Goal: Task Accomplishment & Management: Use online tool/utility

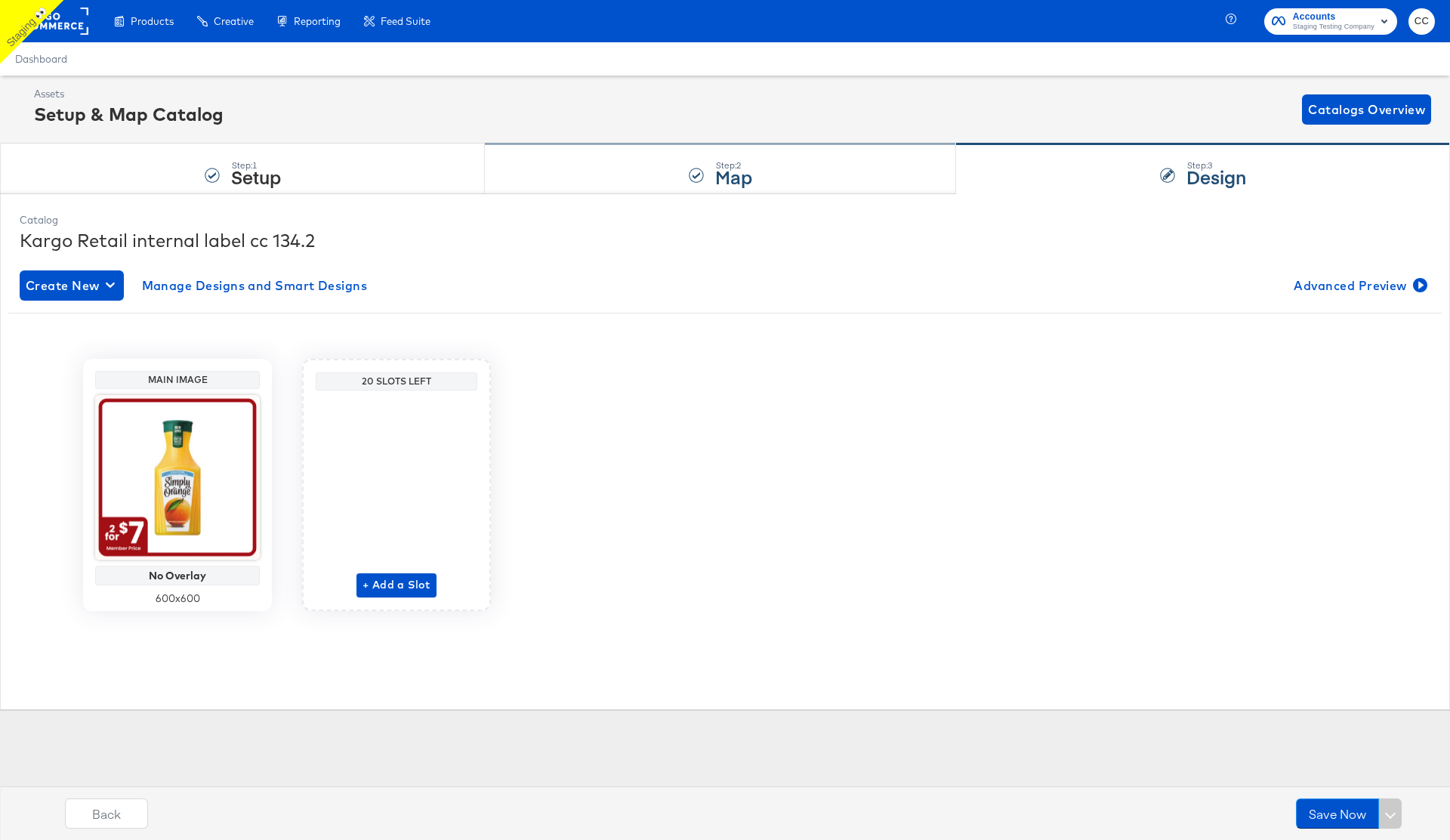
click at [639, 189] on div "Step: 2 Map" at bounding box center [720, 169] width 472 height 50
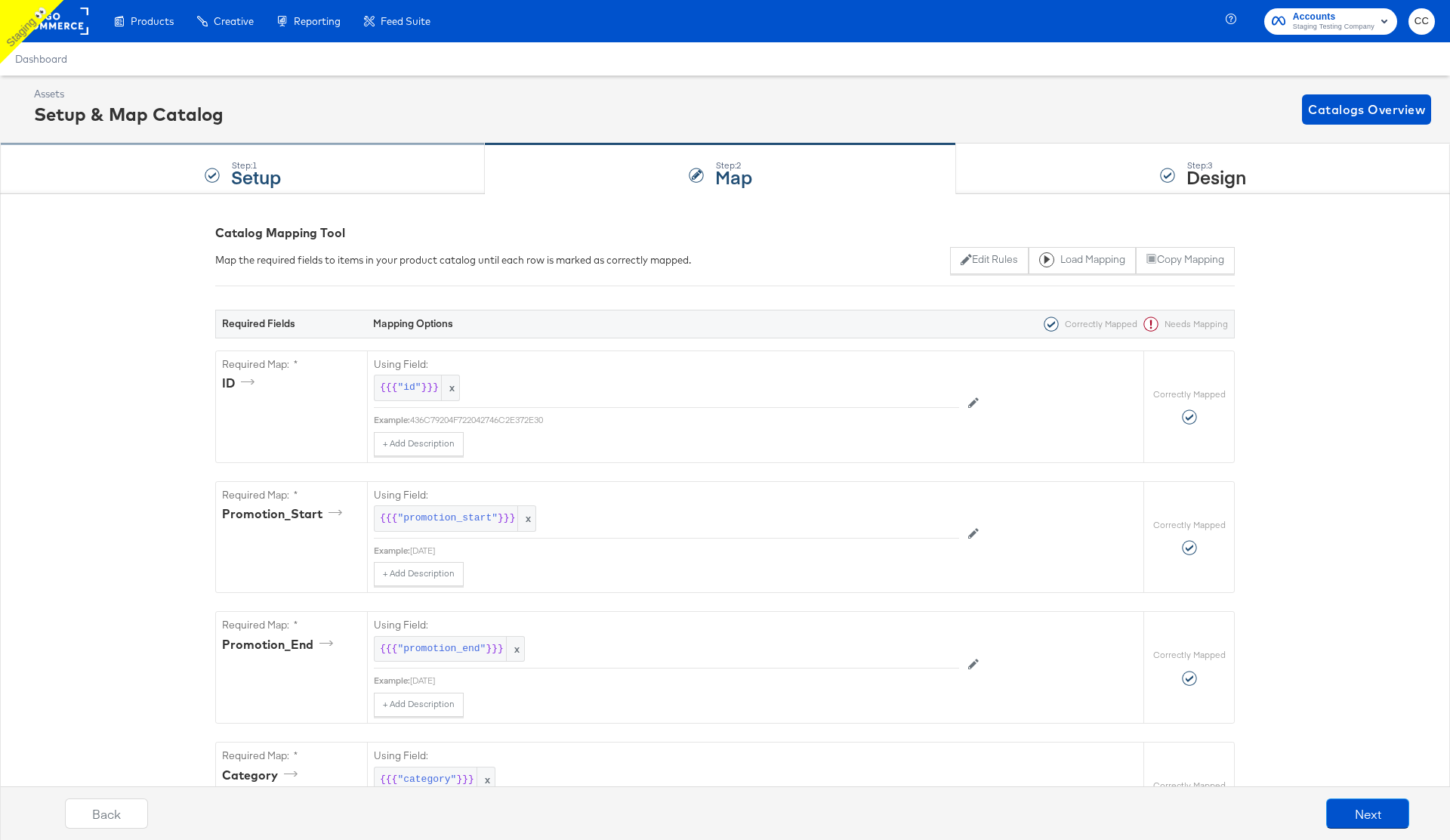
click at [368, 158] on div "Step: 1 Setup" at bounding box center [242, 169] width 484 height 50
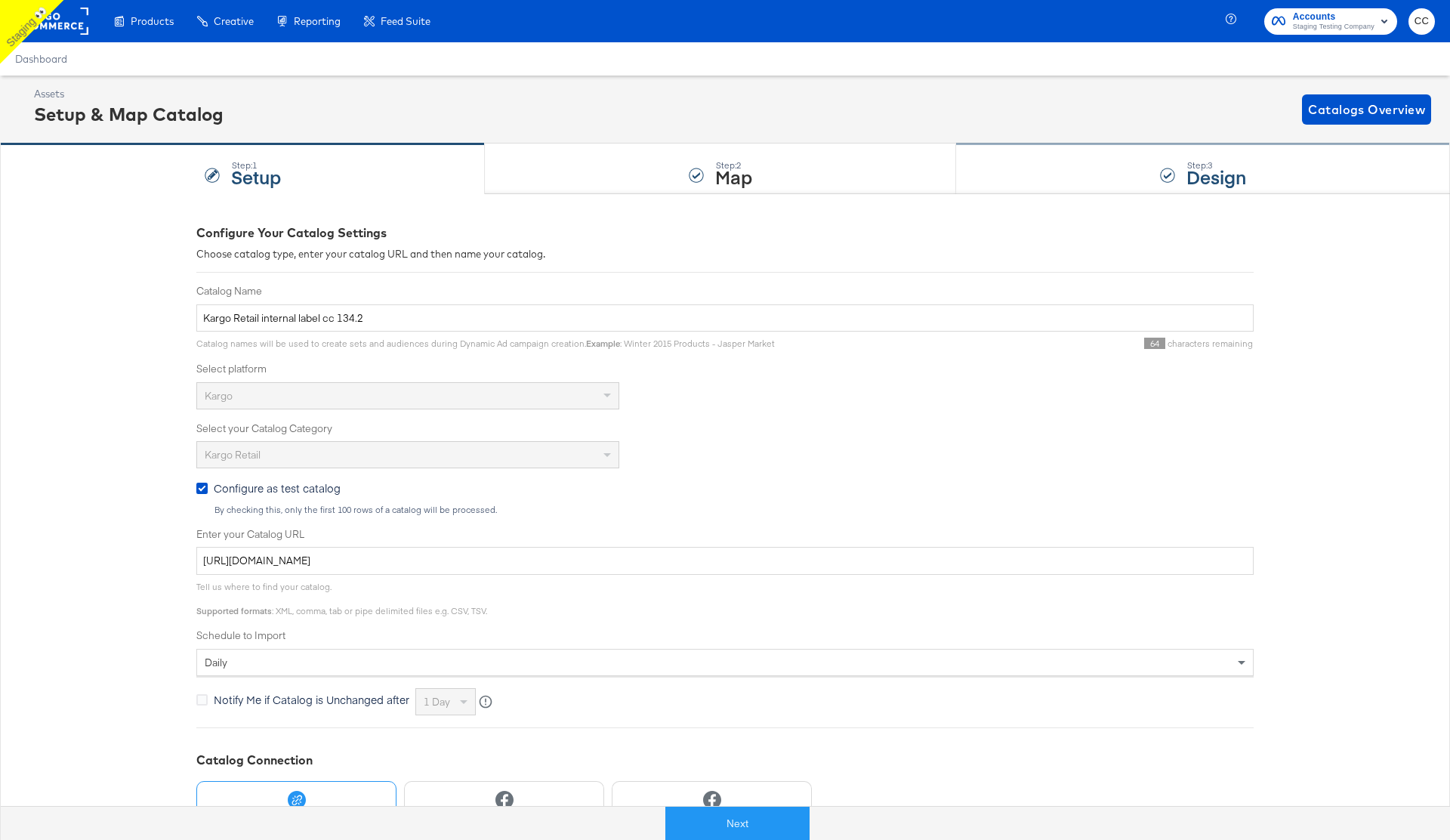
click at [1141, 166] on div "Step: 3 Design" at bounding box center [1202, 169] width 494 height 50
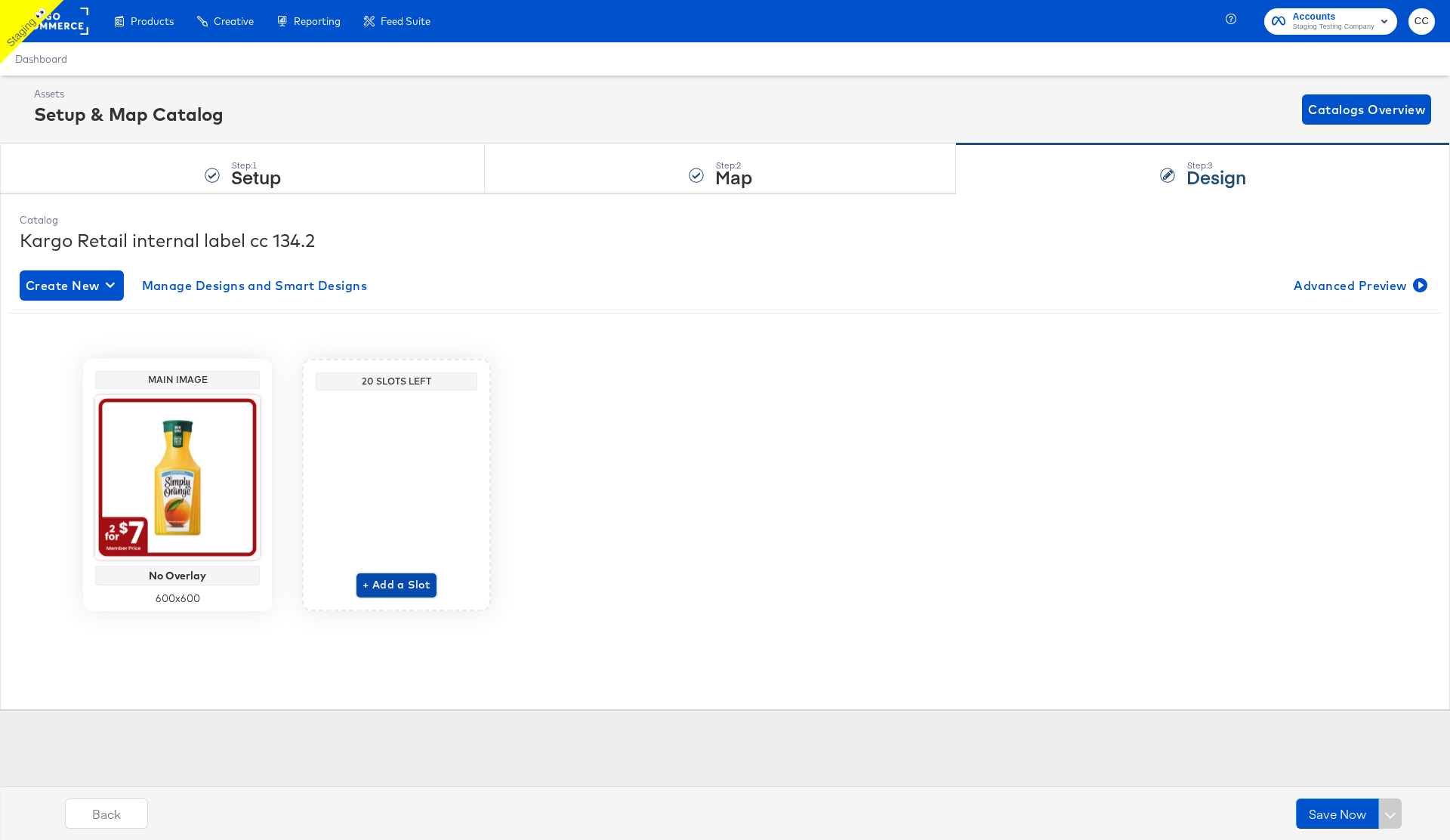
click at [387, 579] on span "+ Add a Slot" at bounding box center [396, 585] width 68 height 19
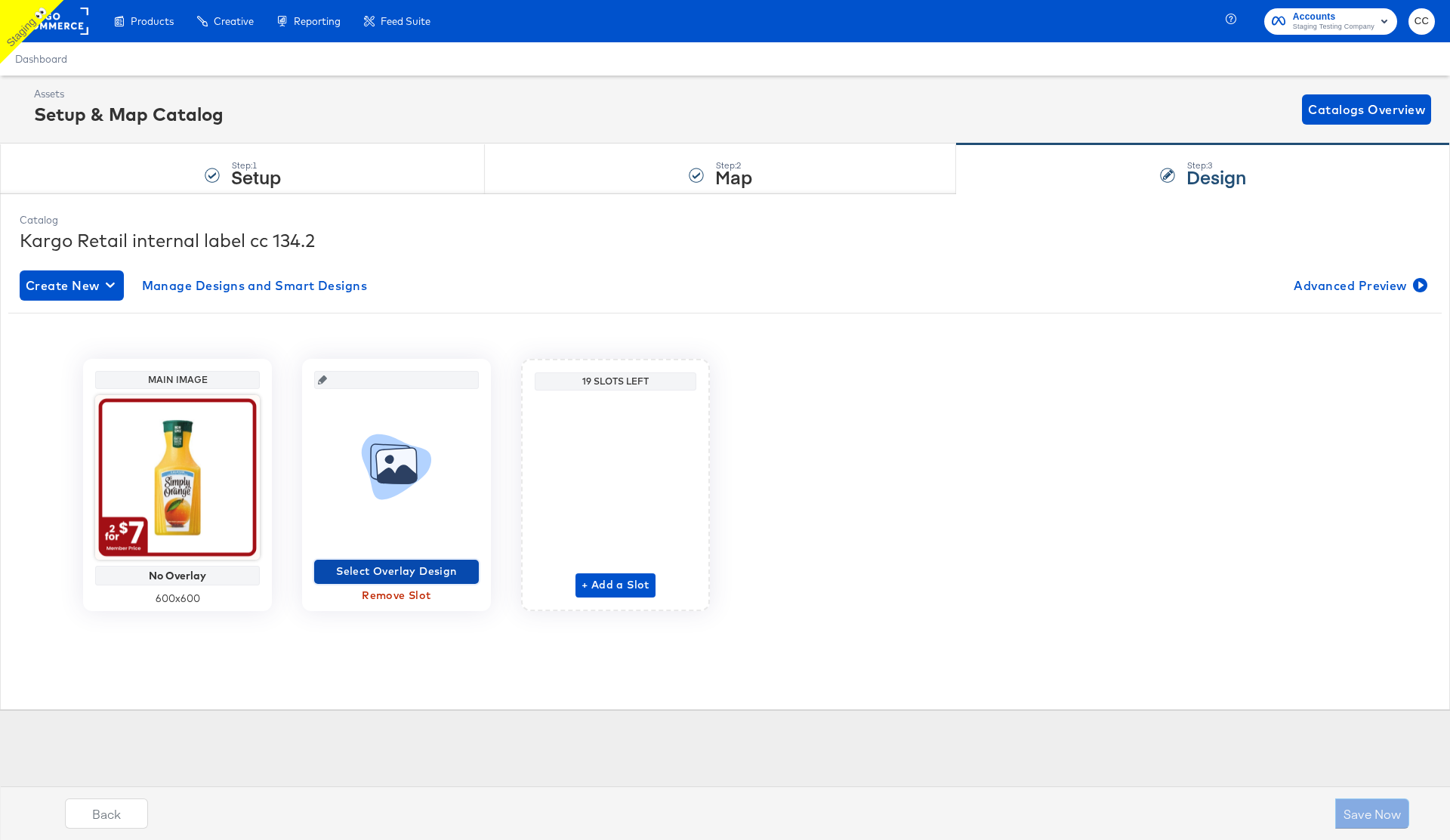
click at [376, 573] on span "Select Overlay Design" at bounding box center [396, 571] width 152 height 19
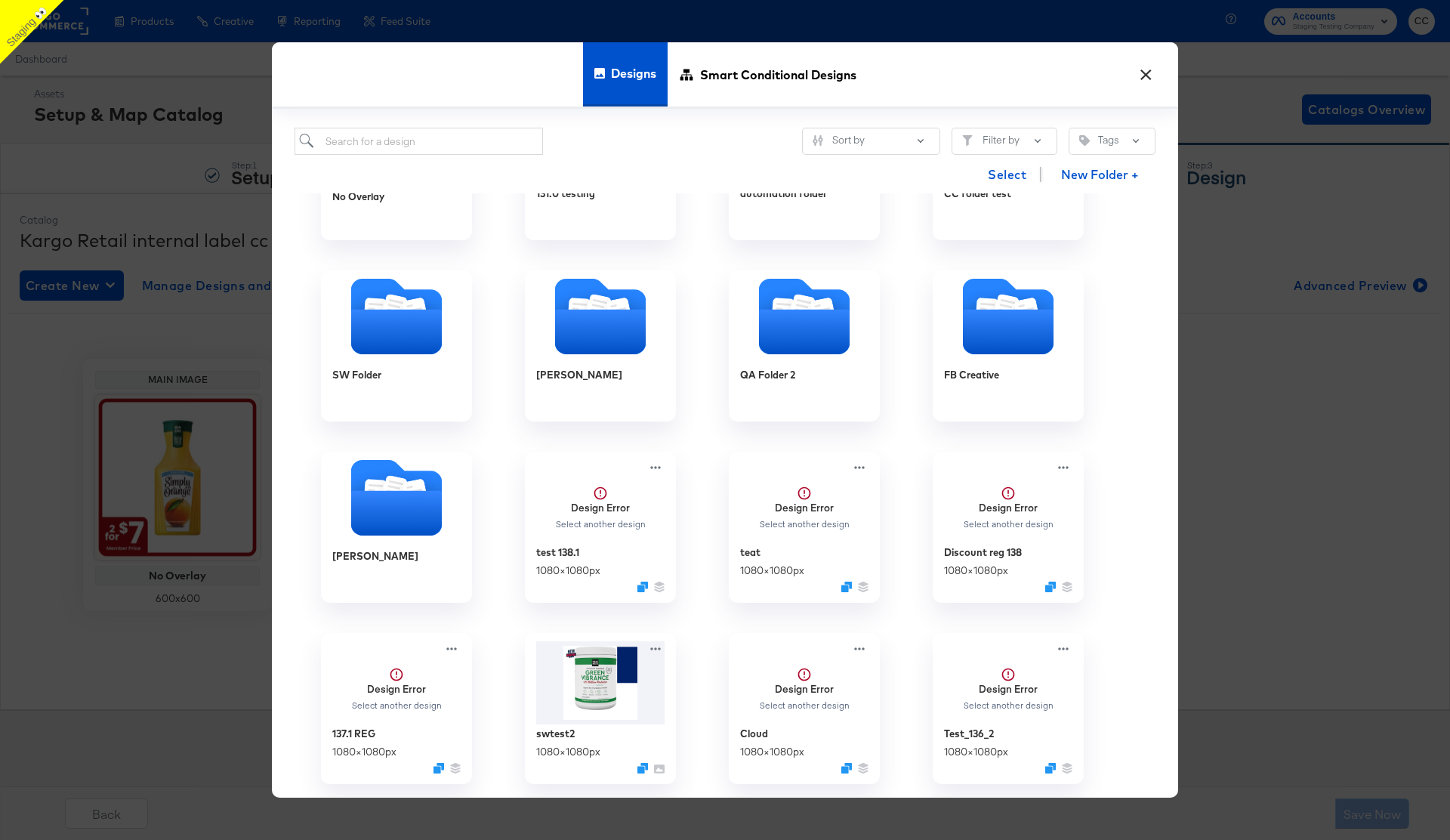
scroll to position [131, 0]
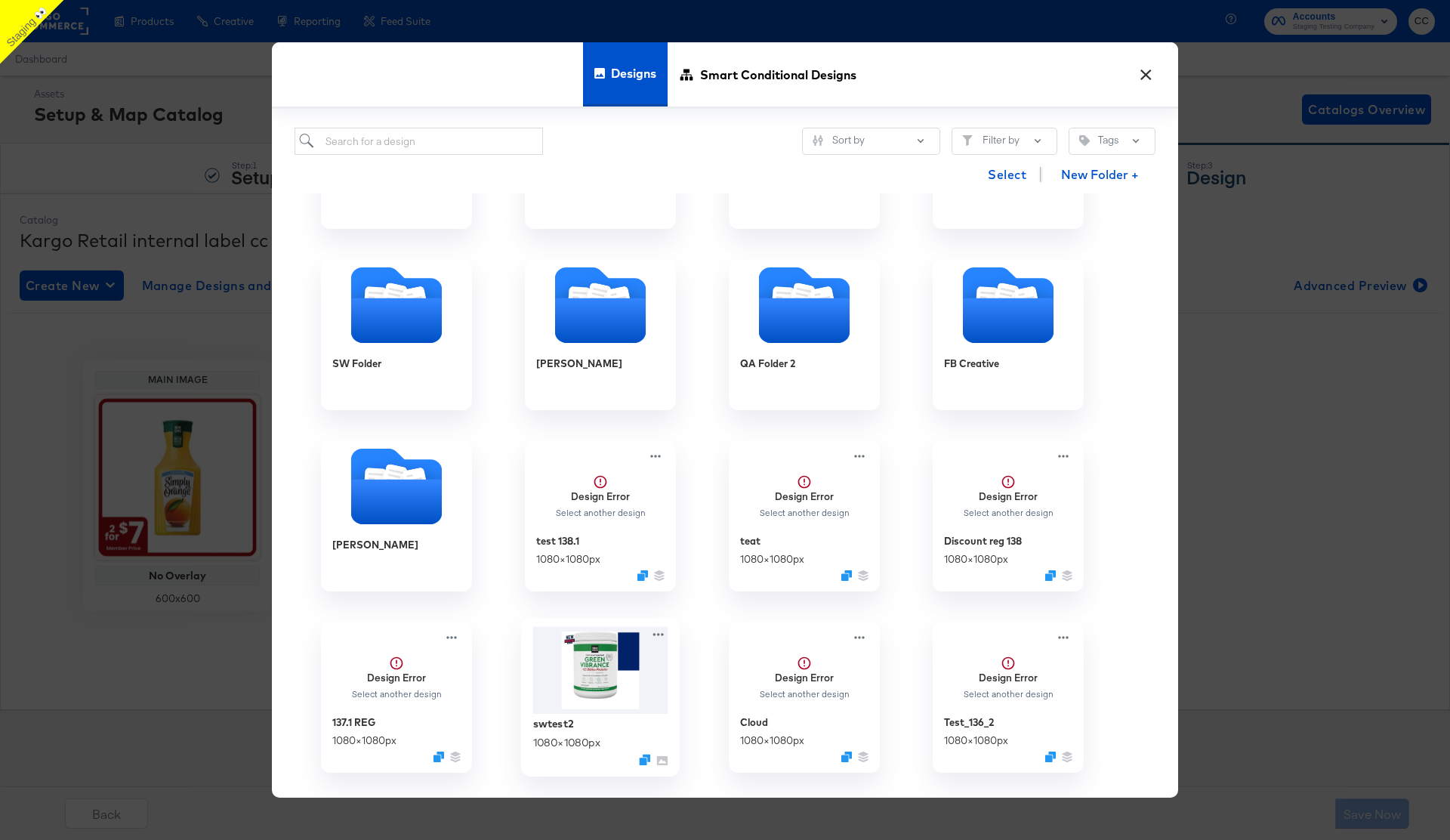
click at [596, 670] on img at bounding box center [601, 669] width 136 height 87
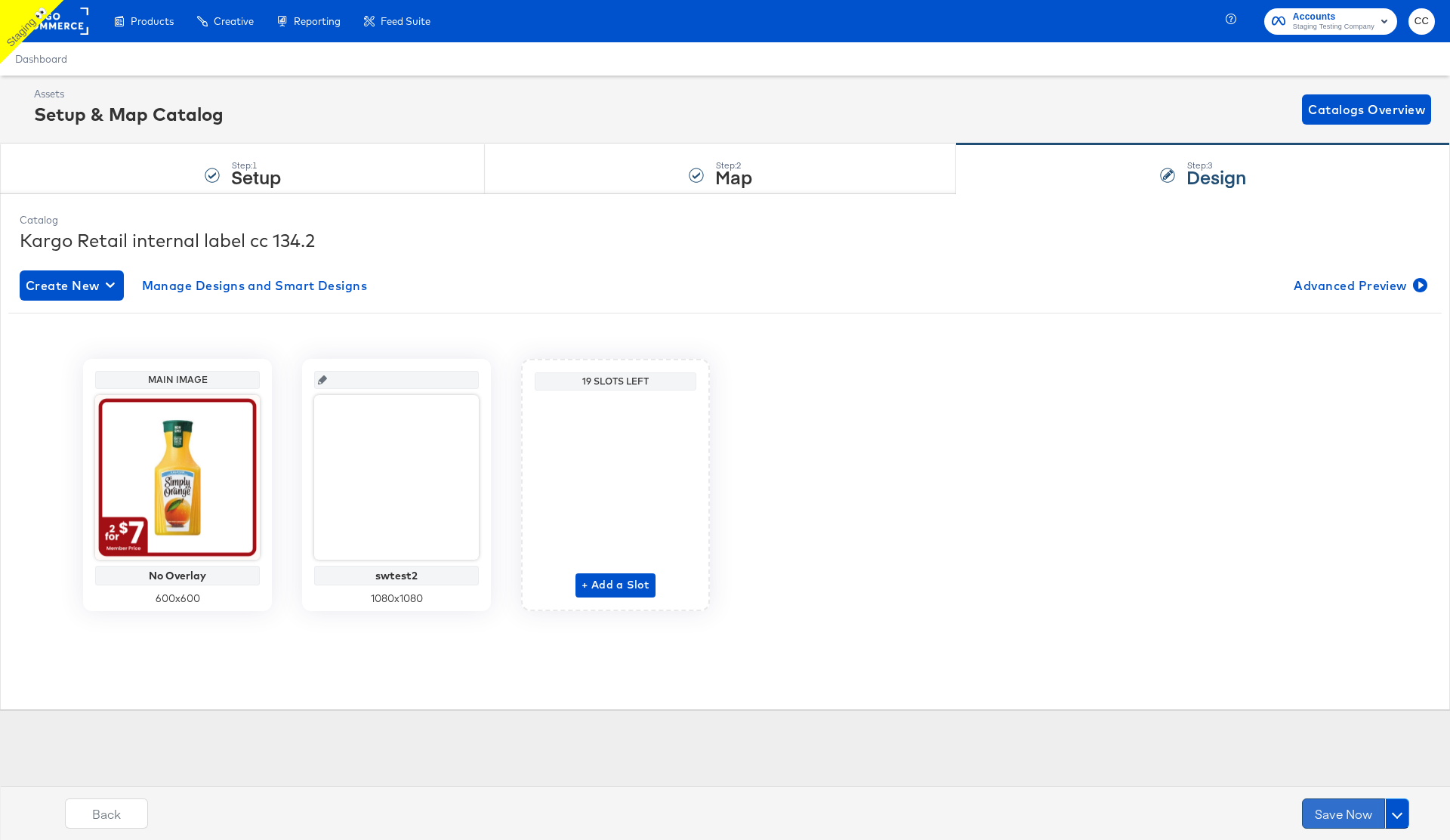
click at [1333, 812] on button "Save Now" at bounding box center [1343, 812] width 84 height 30
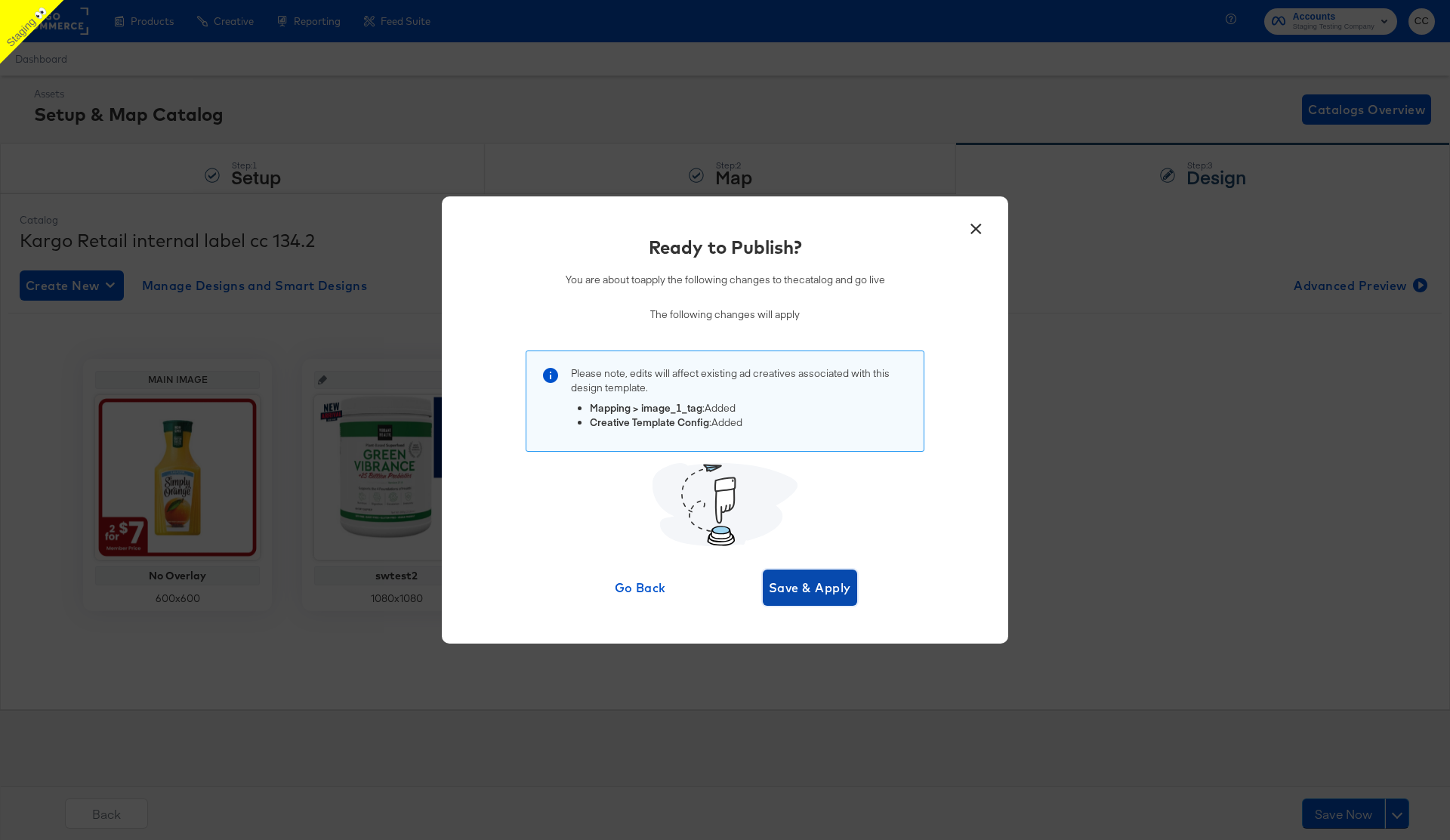
click at [802, 582] on span "Save & Apply" at bounding box center [810, 588] width 83 height 22
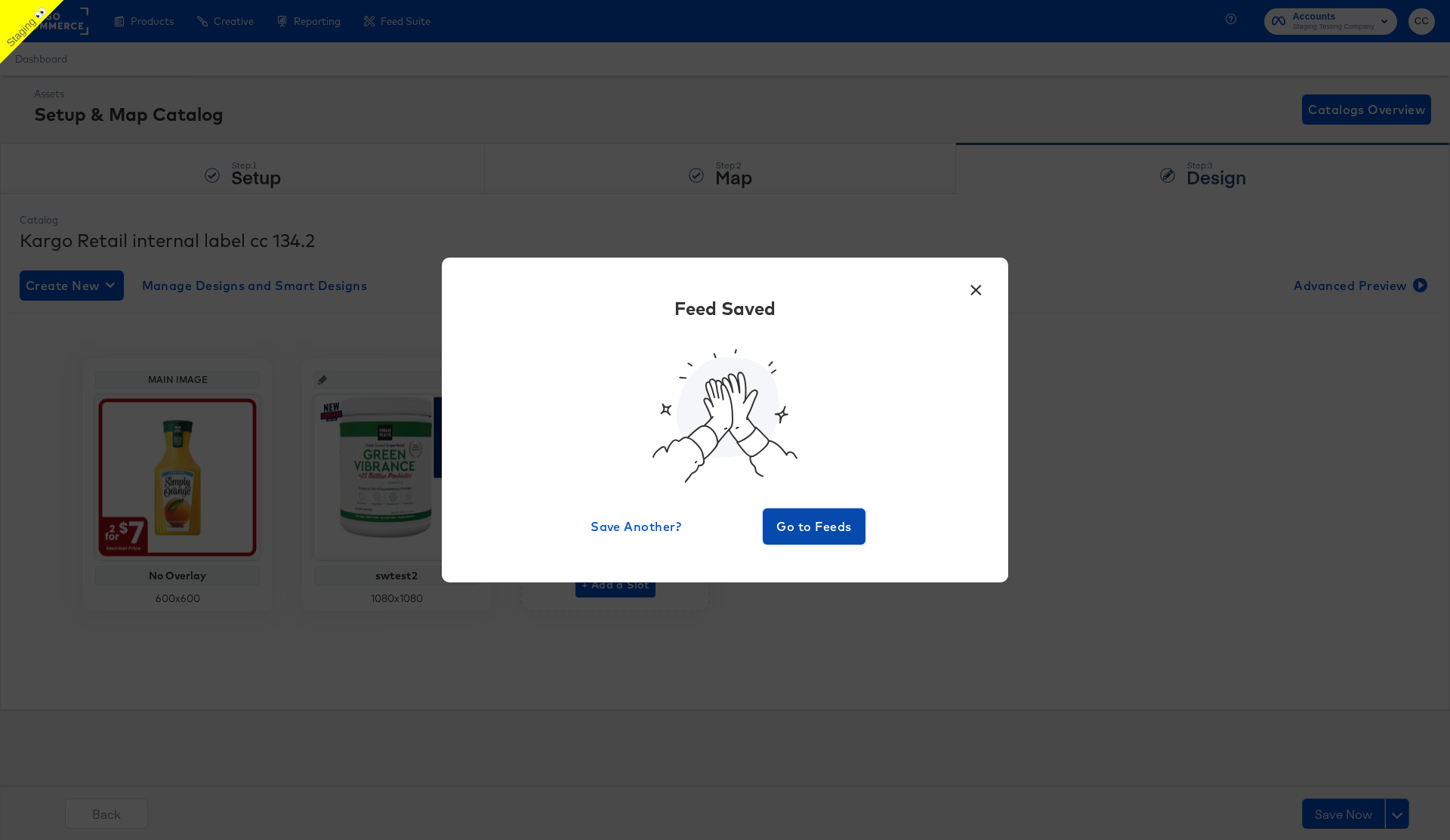
click at [805, 519] on span "Go to Feeds" at bounding box center [814, 527] width 90 height 22
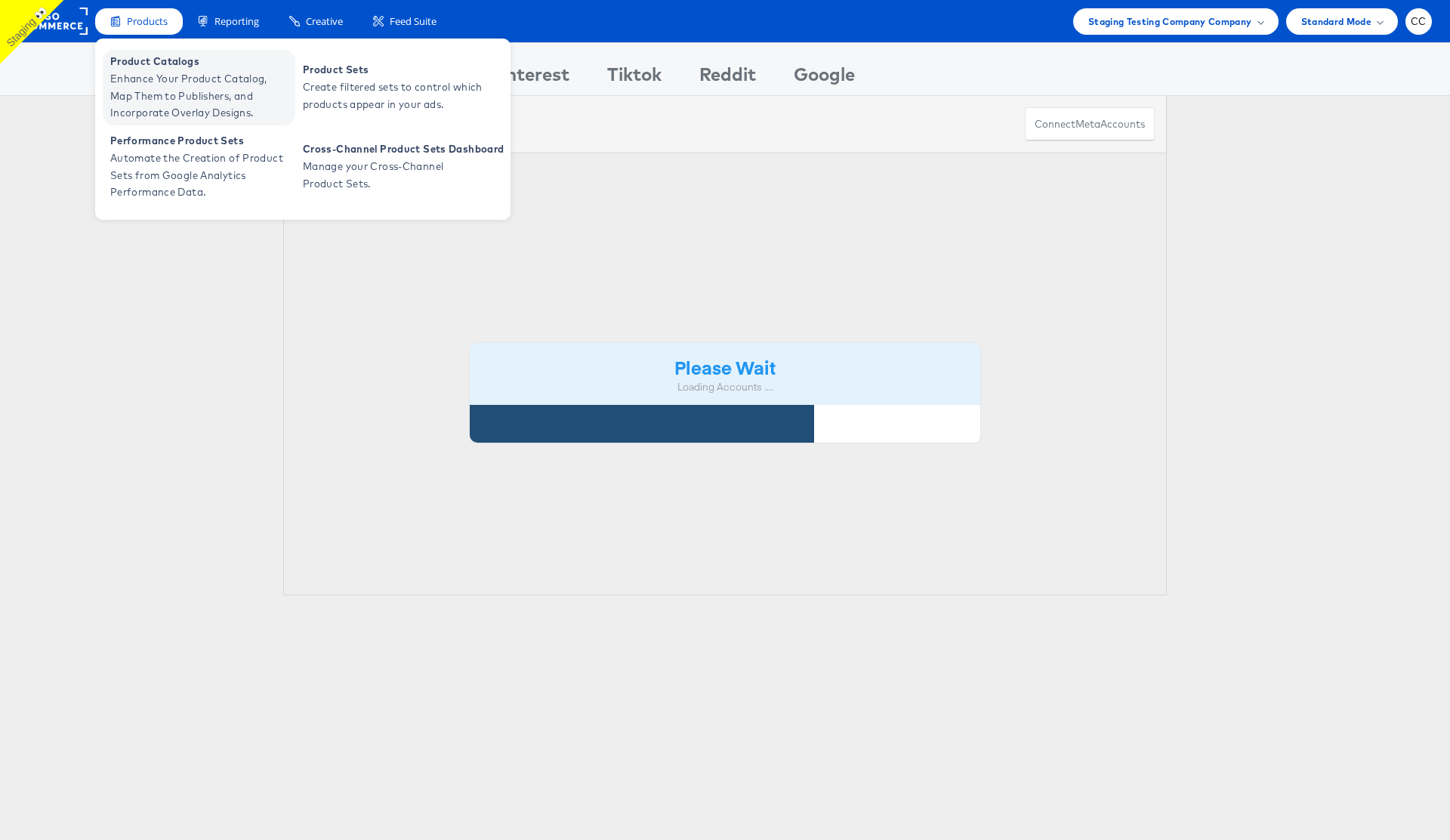
click at [171, 78] on span "Enhance Your Product Catalog, Map Them to Publishers, and Incorporate Overlay D…" at bounding box center [200, 95] width 181 height 51
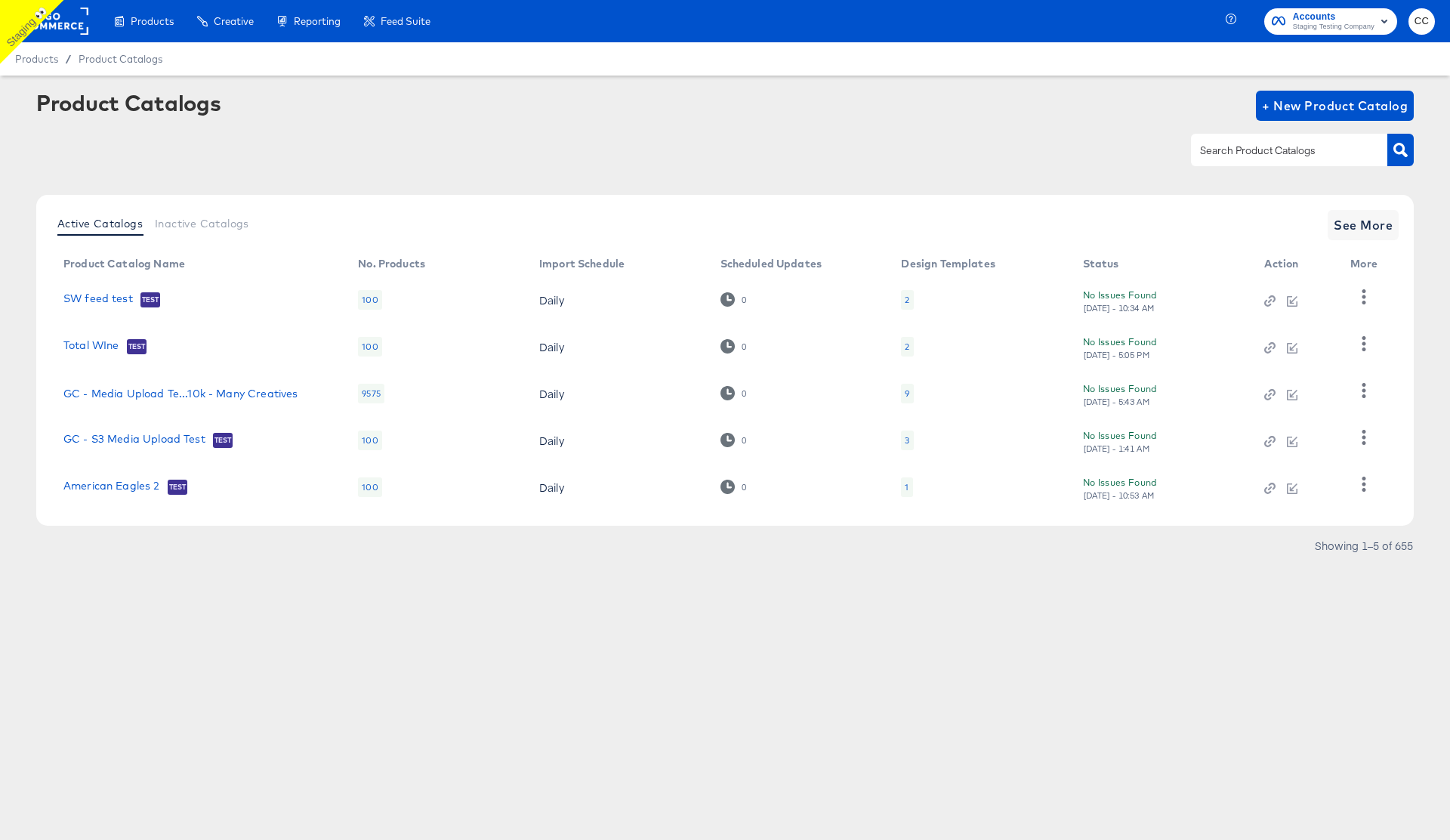
click at [1246, 157] on input "text" at bounding box center [1277, 151] width 161 height 18
paste input "https://cdn.static.amplience.net/jpl/_vid/jd_392719_vid/02b2a23e-077b-4a42-98dc…"
type input "https://cdn.static.amplience.net/jpl/_vid/jd_392719_vid/02b2a23e-077b-4a42-98dc…"
click at [1252, 155] on input "text" at bounding box center [1277, 151] width 161 height 18
type input "video"
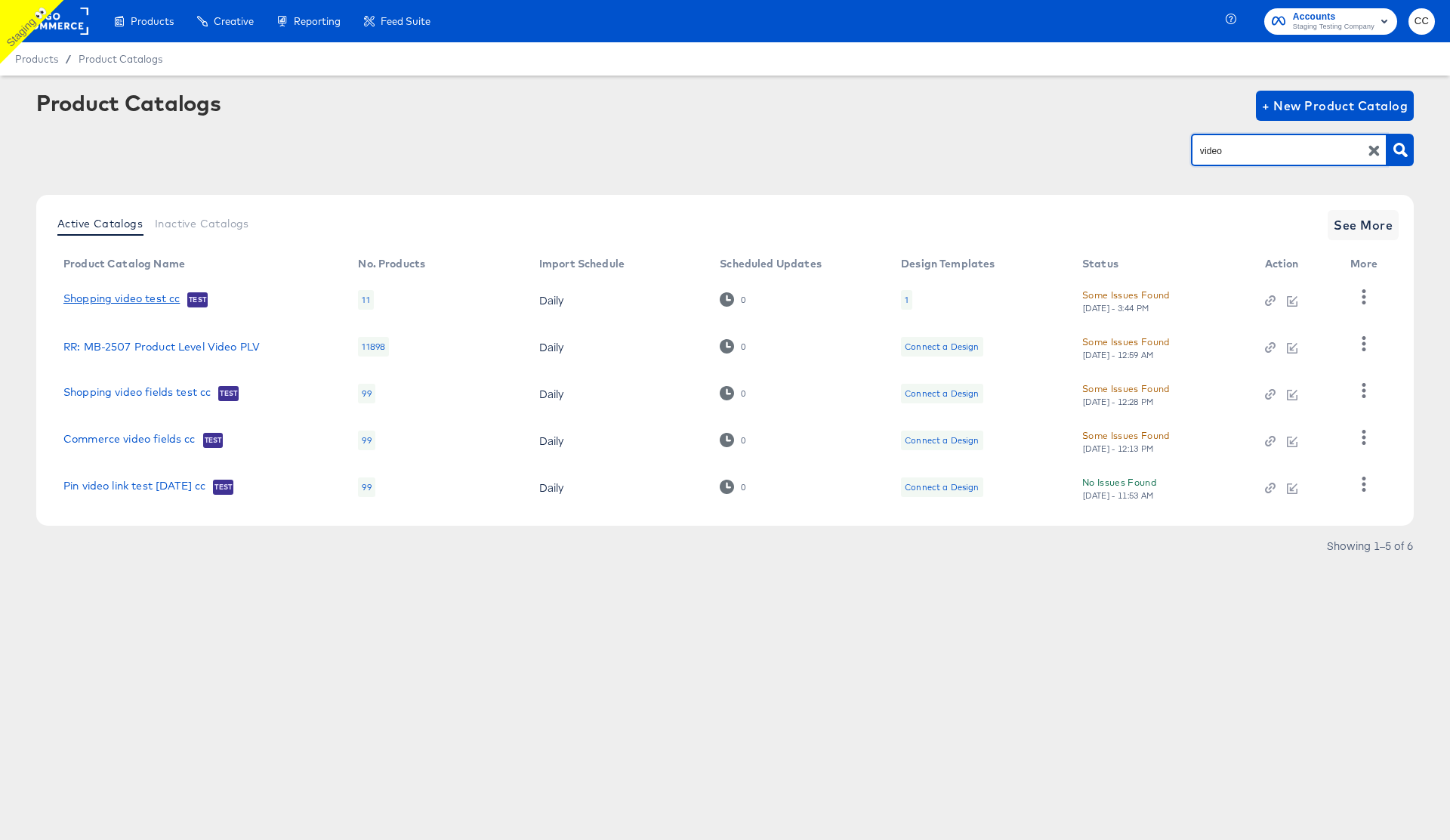
click at [158, 296] on link "Shopping video test cc" at bounding box center [122, 299] width 116 height 15
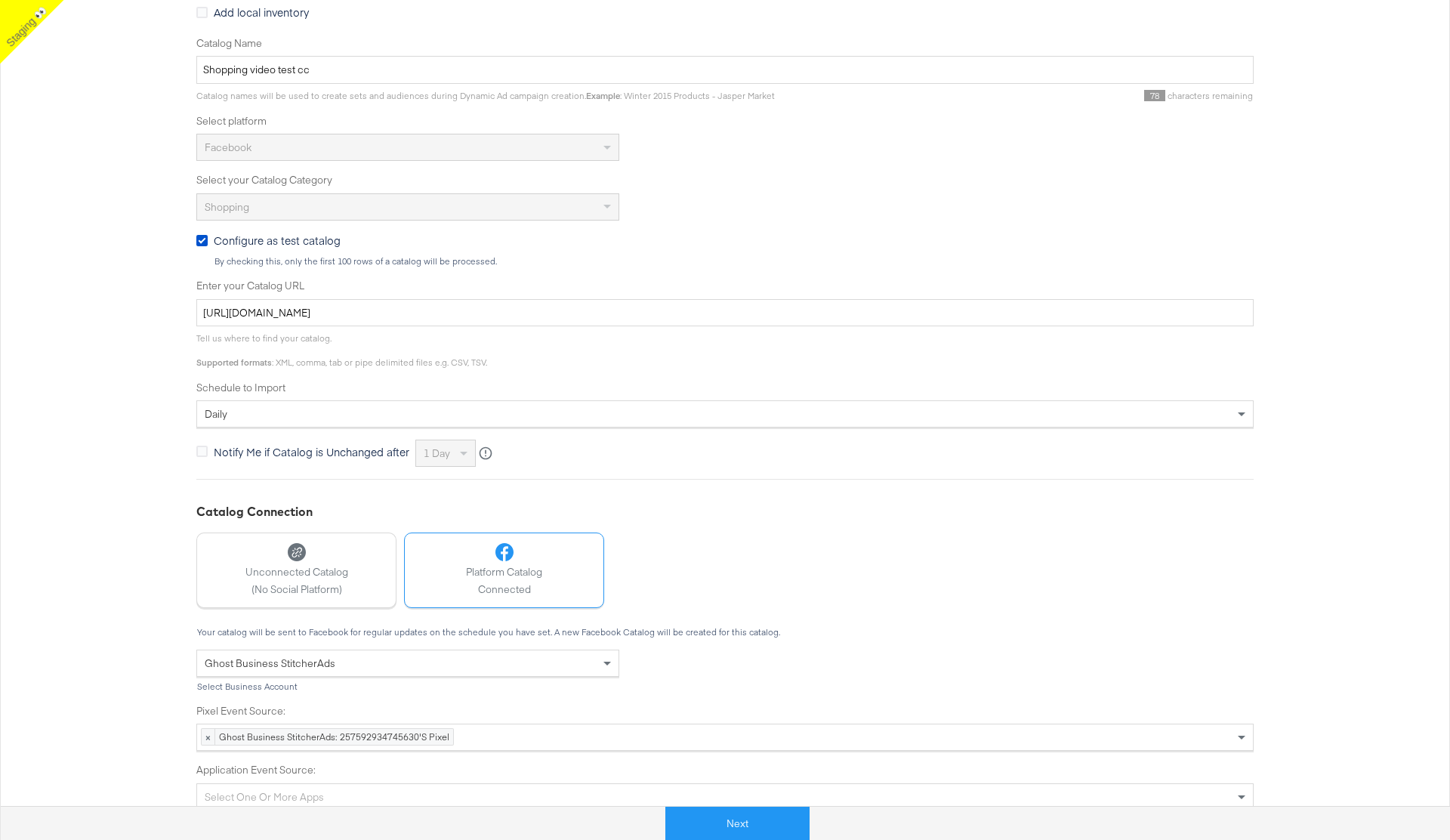
scroll to position [292, 0]
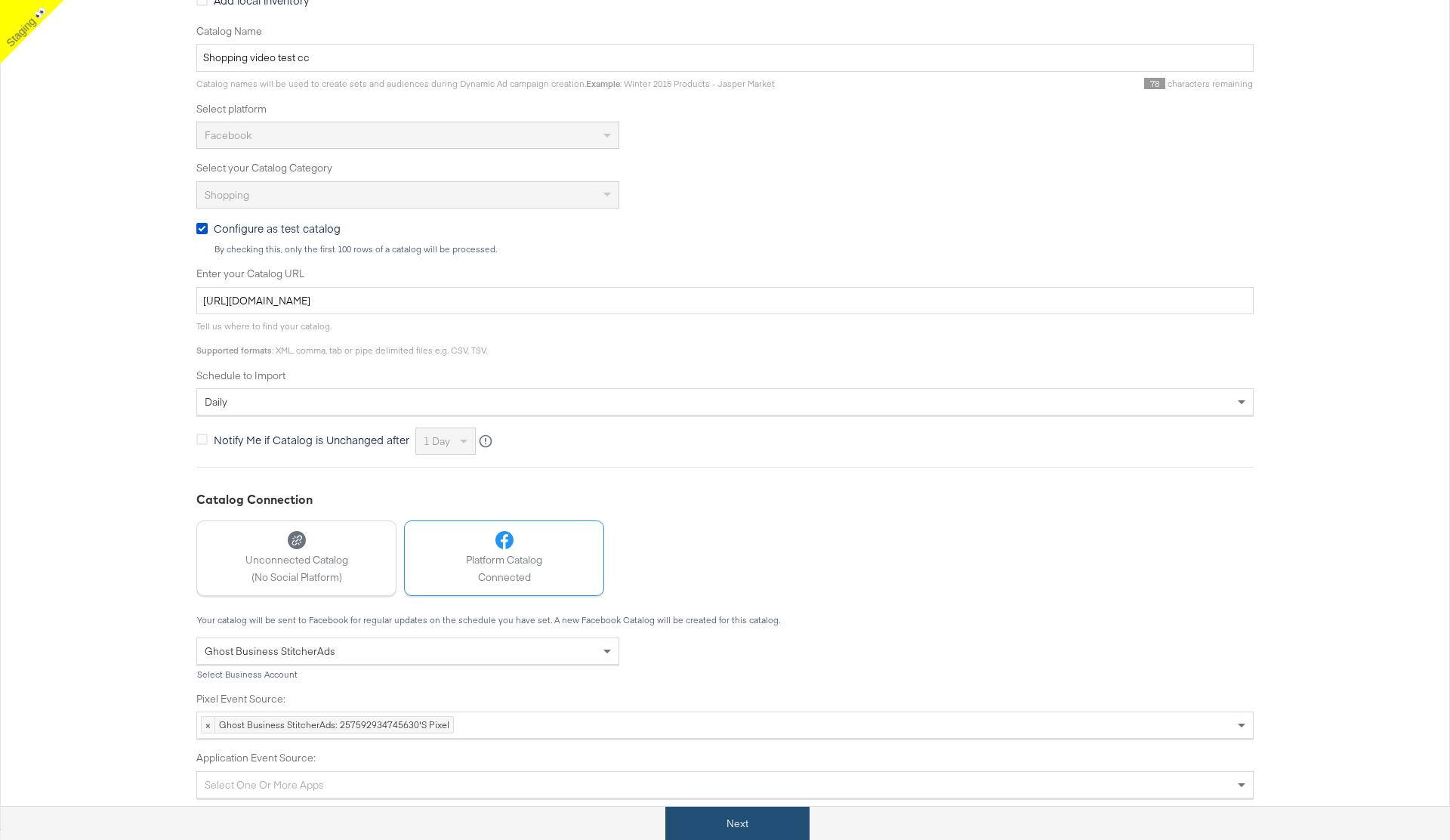
click at [734, 827] on button "Next" at bounding box center [737, 823] width 144 height 34
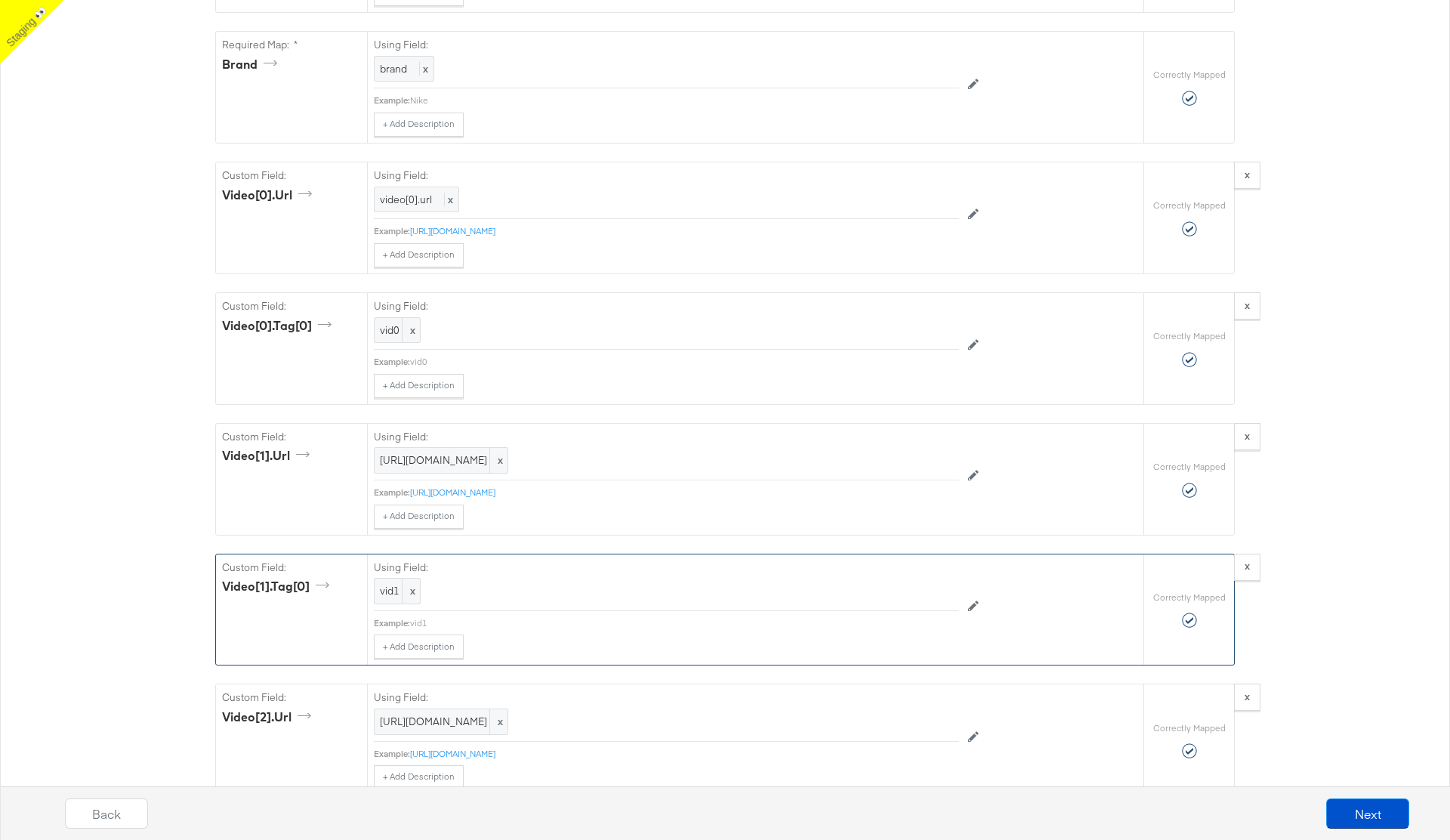
scroll to position [1365, 0]
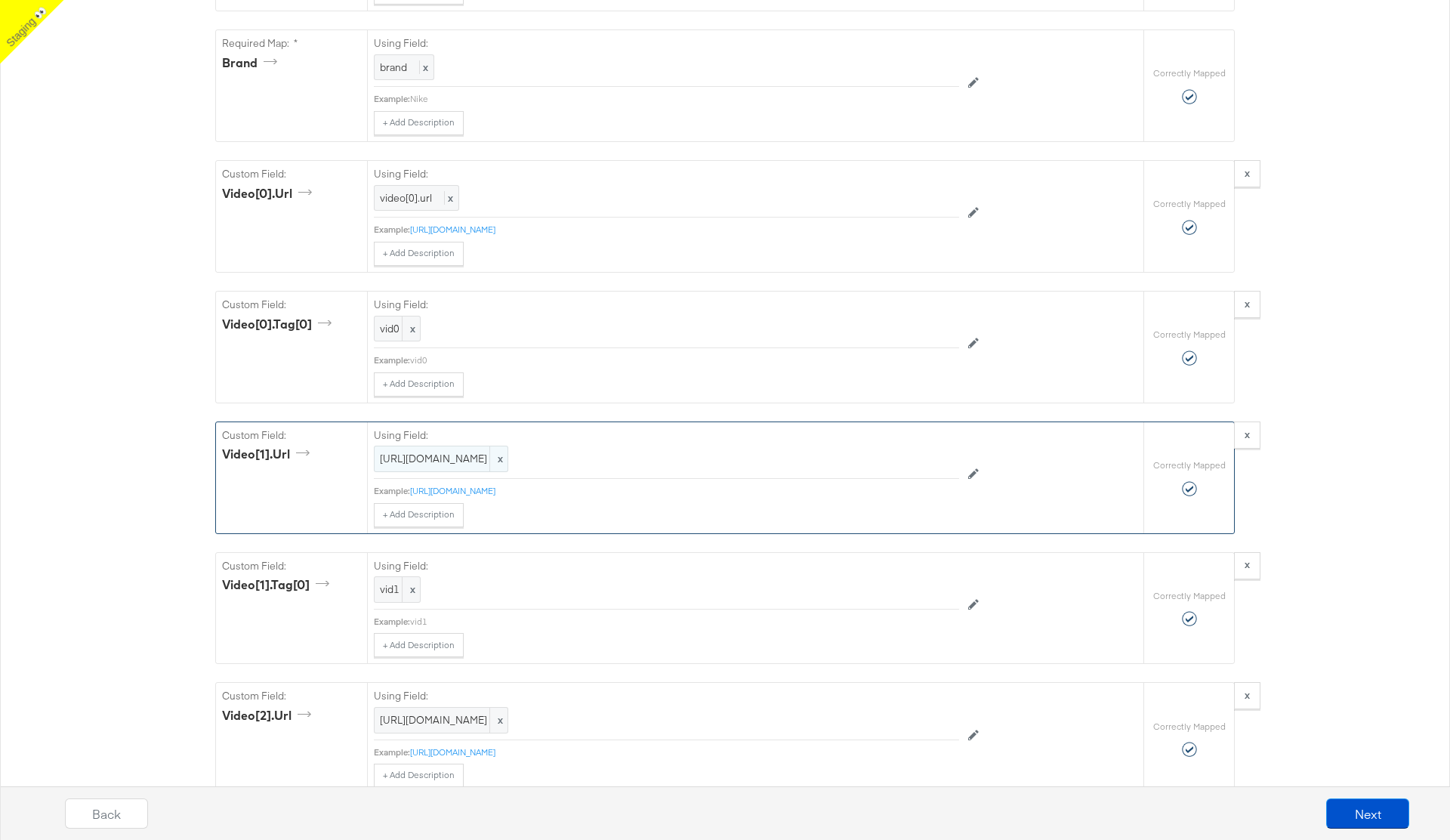
click at [508, 456] on span "x" at bounding box center [498, 458] width 18 height 25
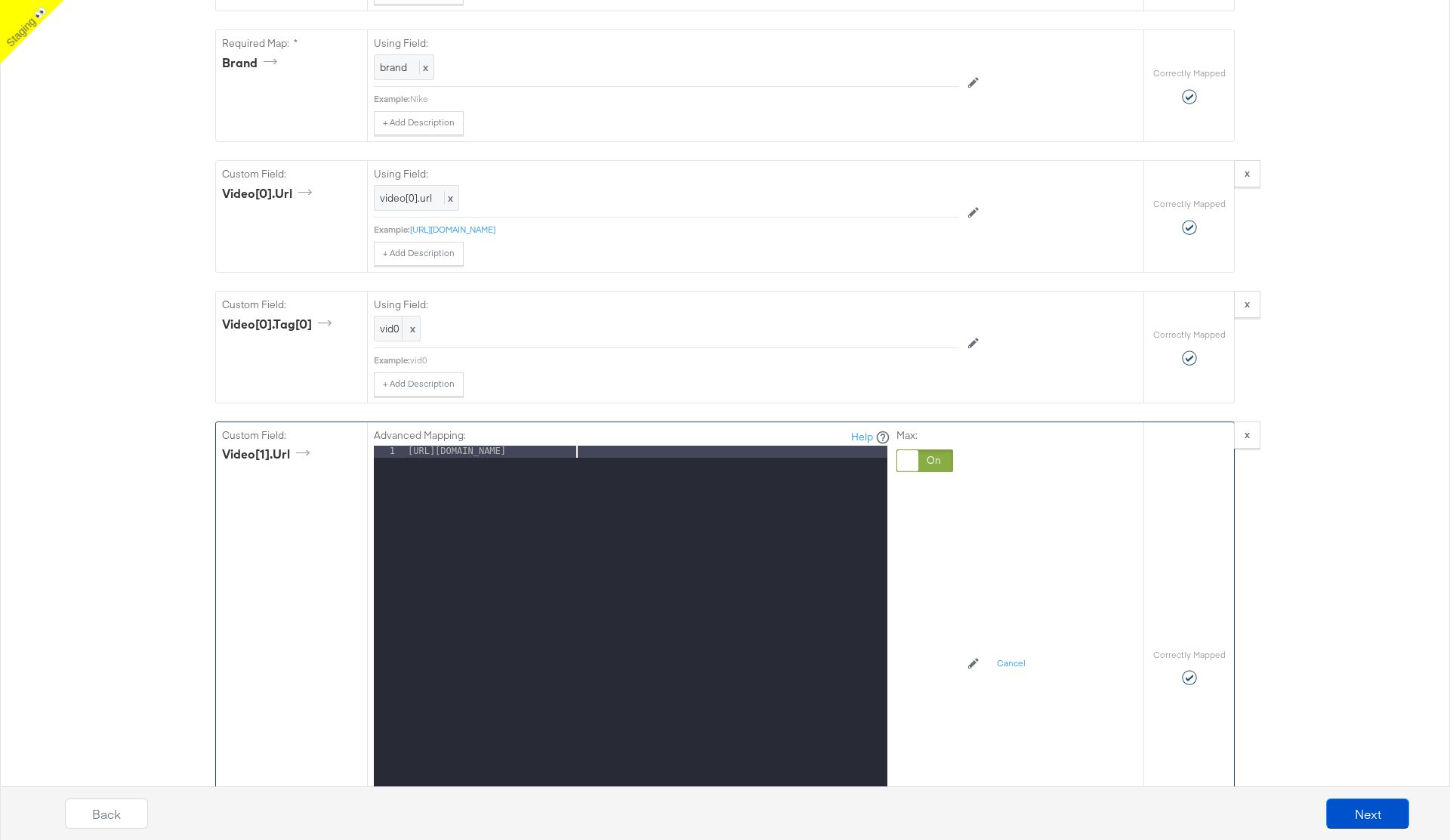
click at [578, 452] on div "https://www.youtube.com/watch?v=pcXTnyCmQbg" at bounding box center [645, 646] width 482 height 402
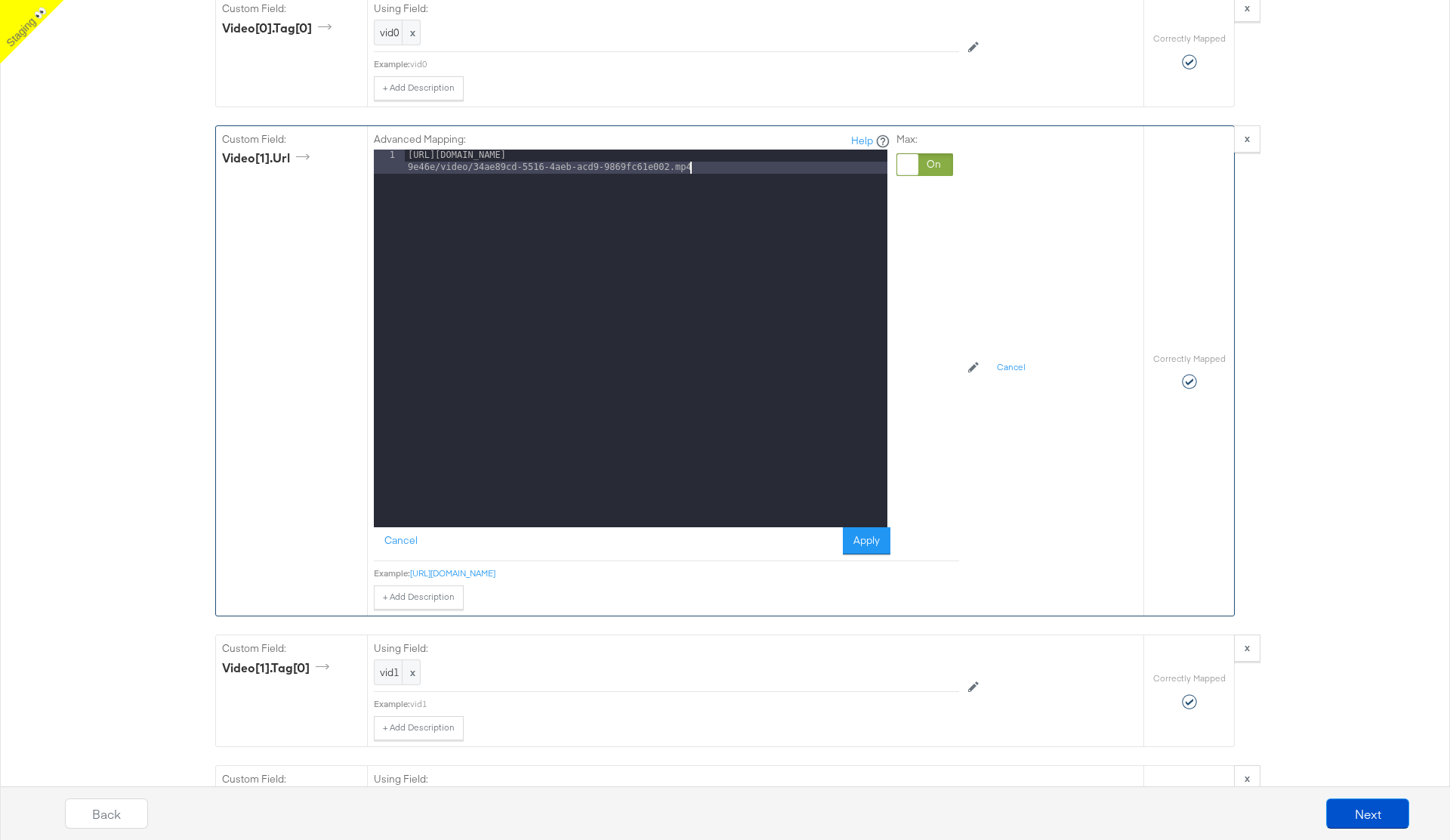
scroll to position [1666, 0]
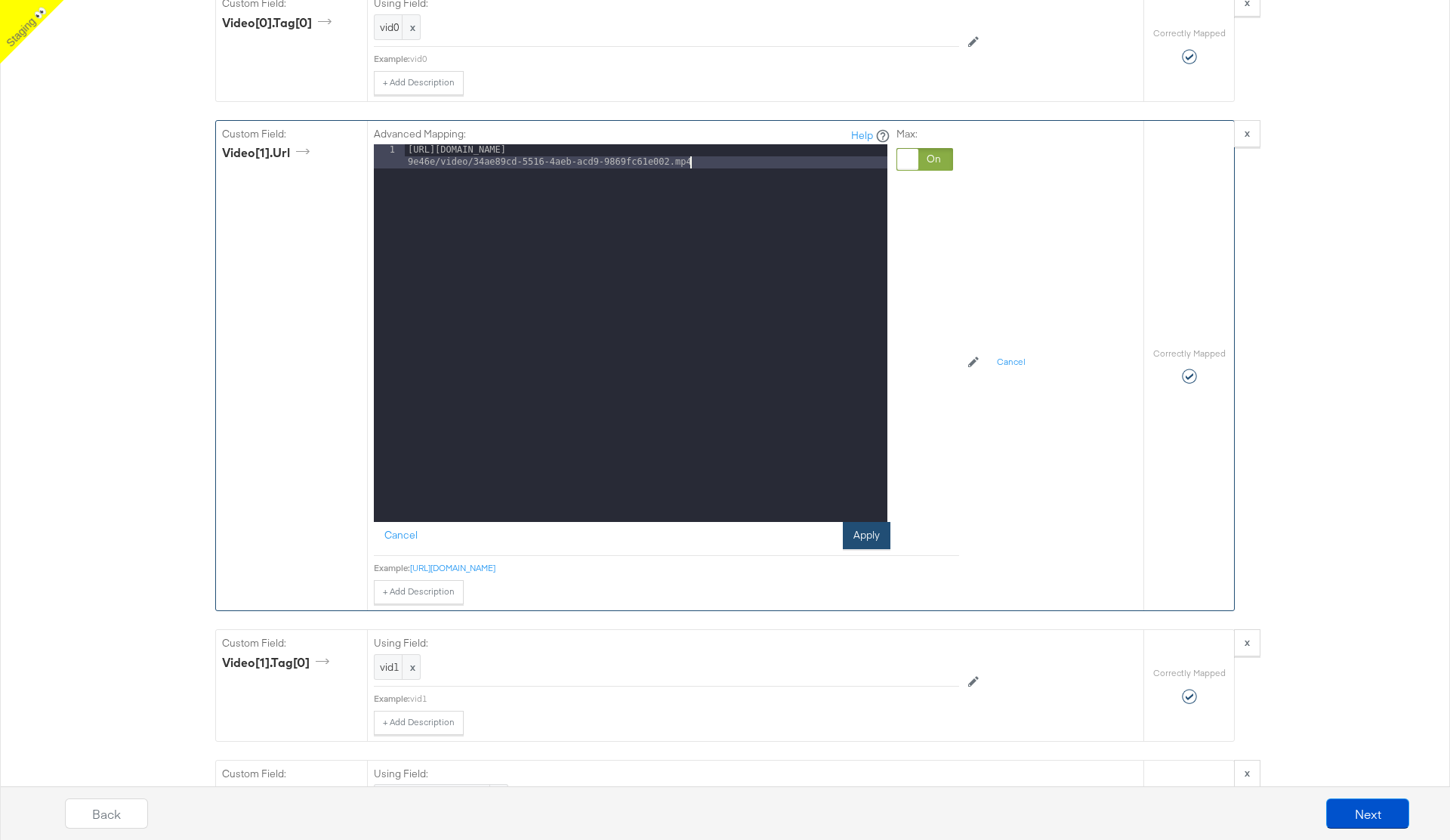
click at [873, 532] on button "Apply" at bounding box center [866, 535] width 47 height 28
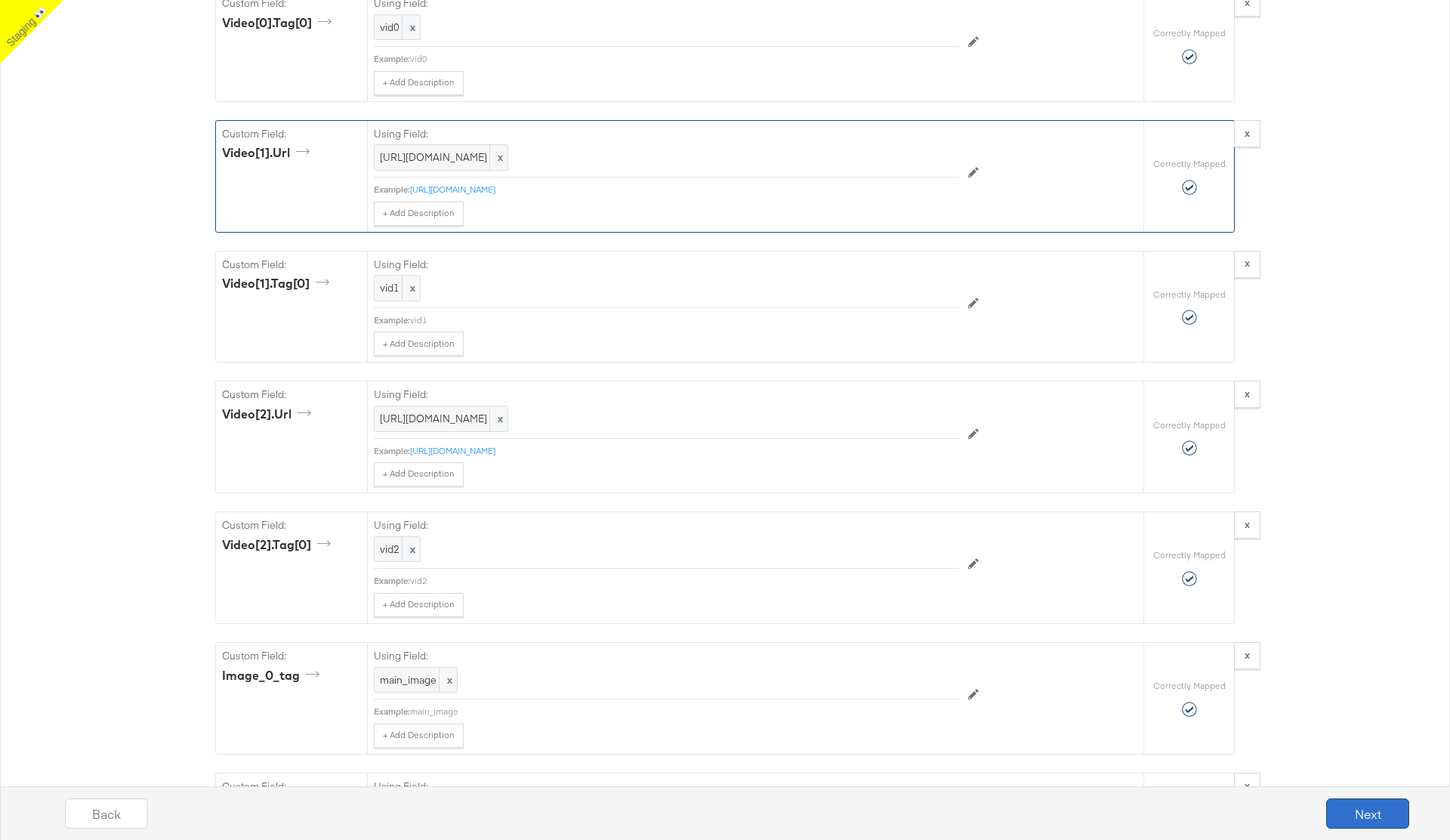
click at [1364, 811] on button "Next" at bounding box center [1367, 812] width 84 height 30
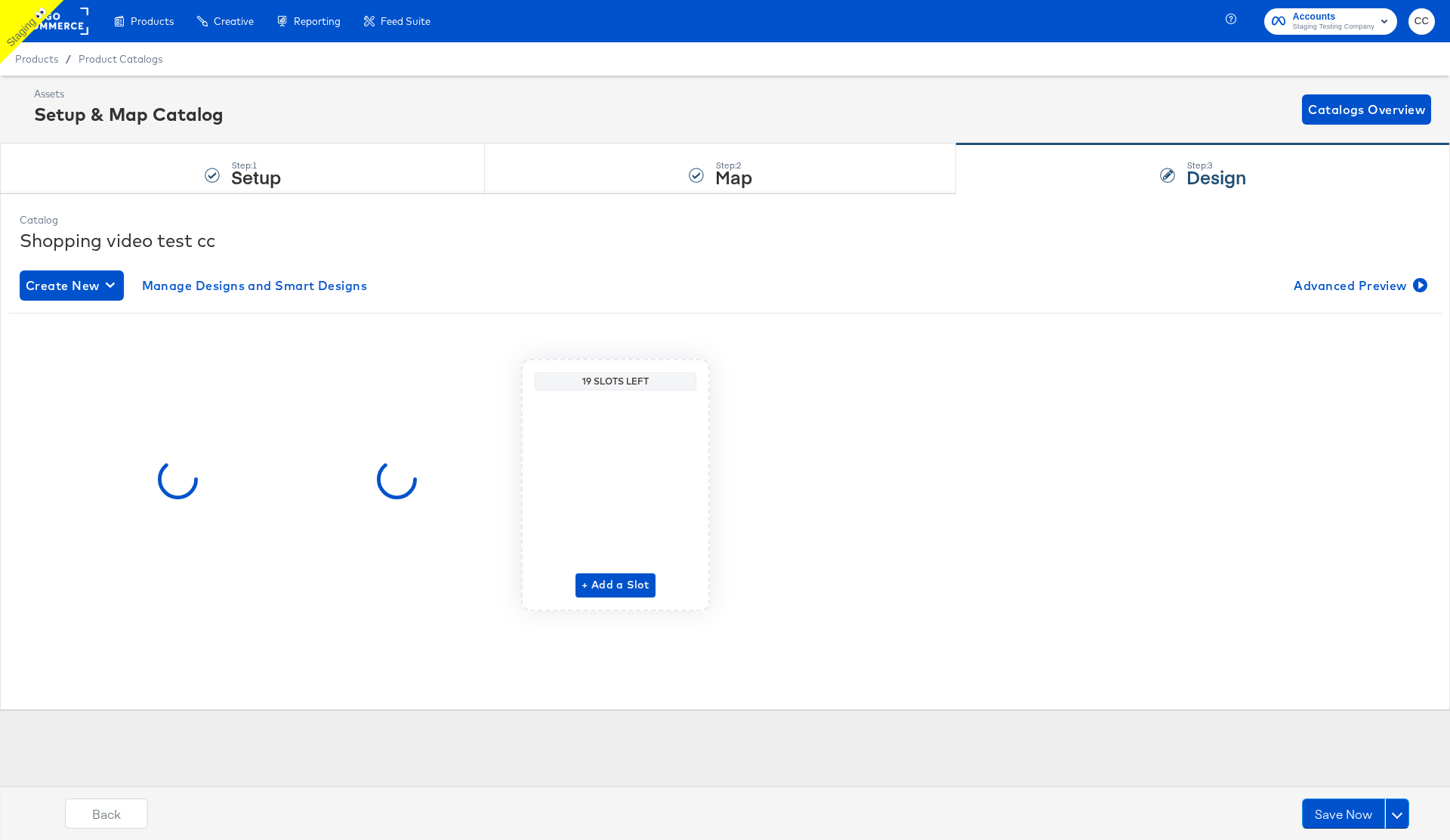
scroll to position [0, 0]
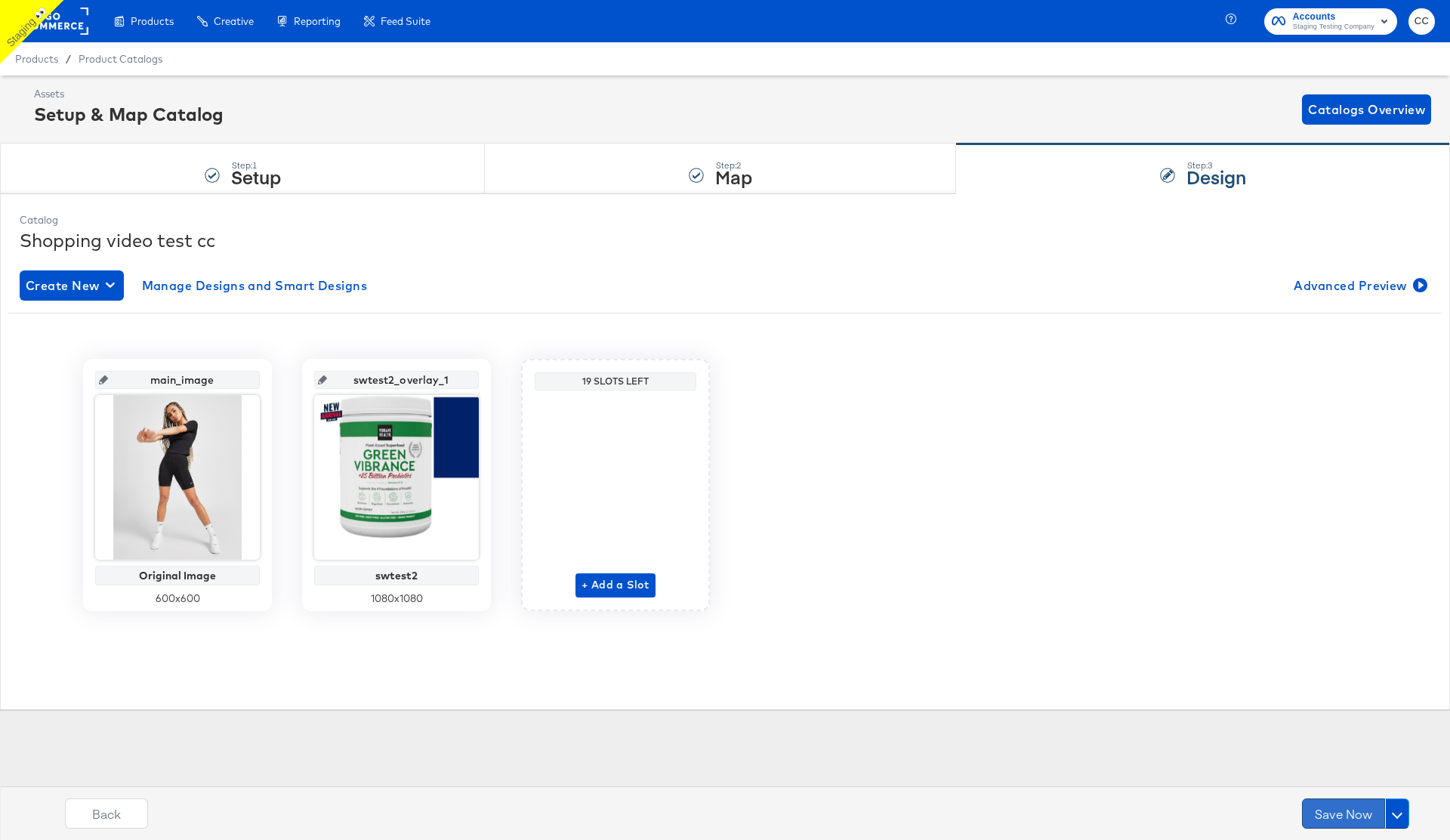
click at [1335, 815] on button "Save Now" at bounding box center [1343, 812] width 84 height 30
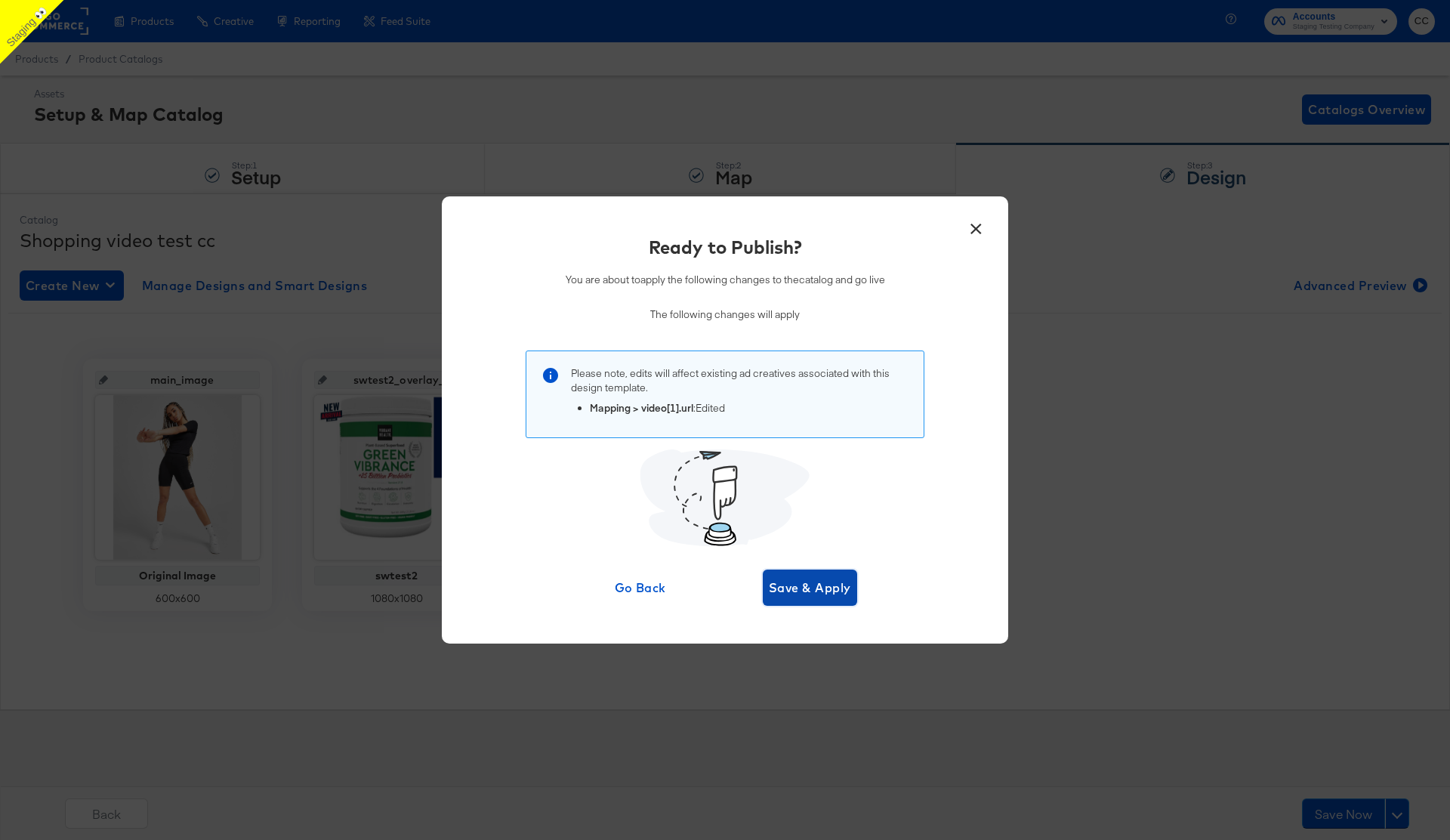
click at [812, 583] on span "Save & Apply" at bounding box center [810, 588] width 83 height 22
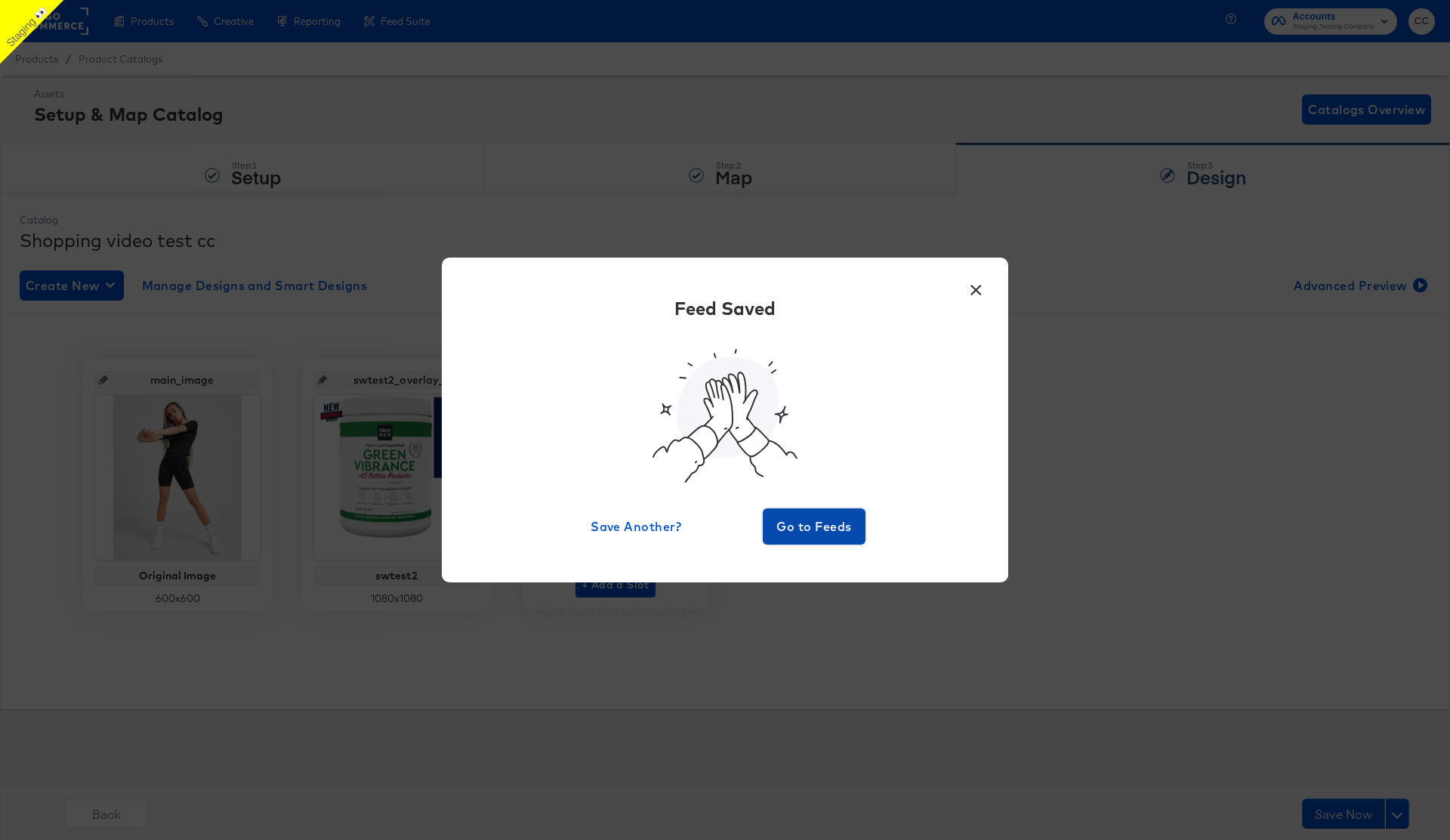
click at [810, 522] on span "Go to Feeds" at bounding box center [814, 527] width 90 height 22
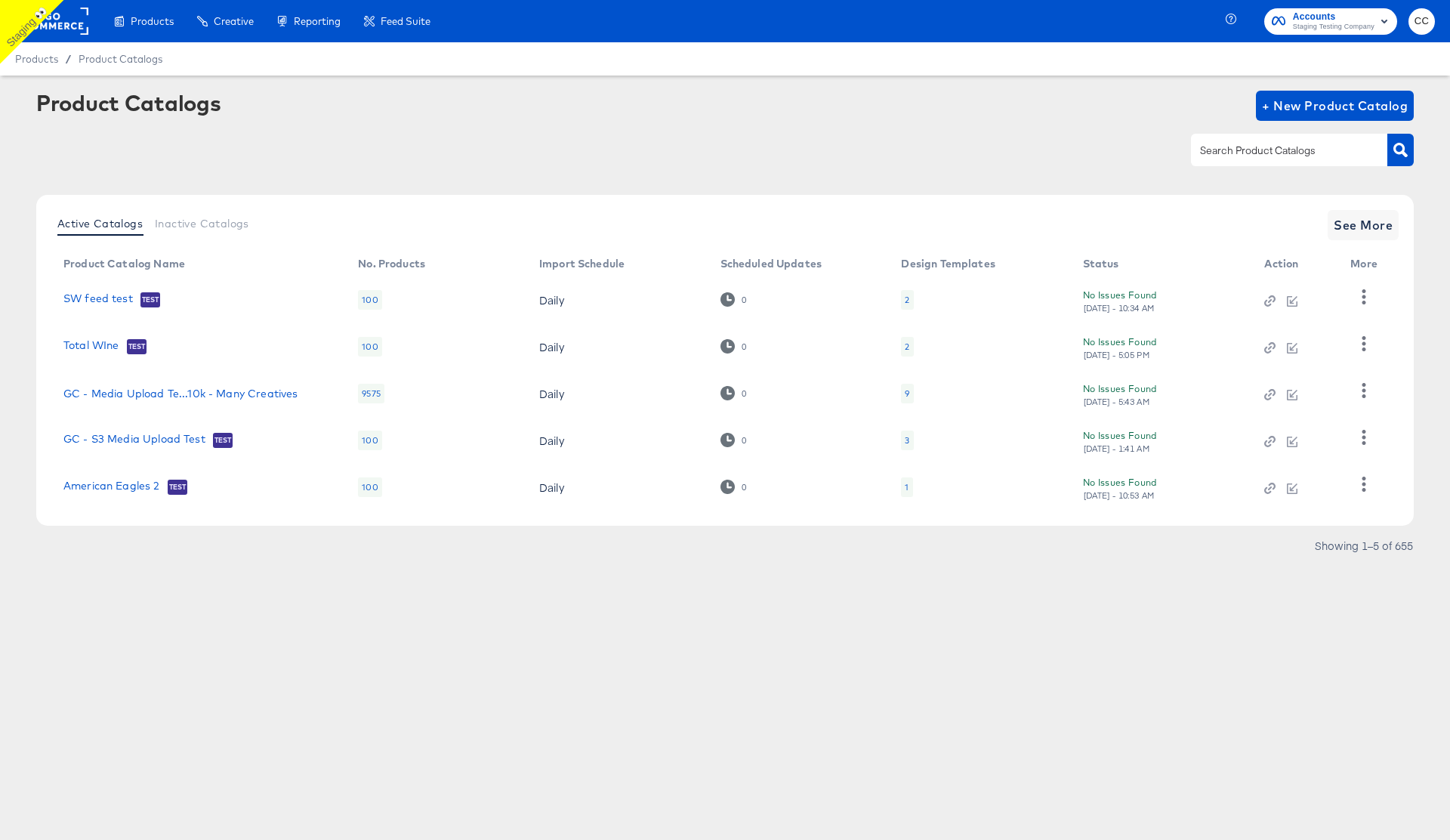
click at [1228, 158] on input "text" at bounding box center [1277, 151] width 161 height 18
type input "video"
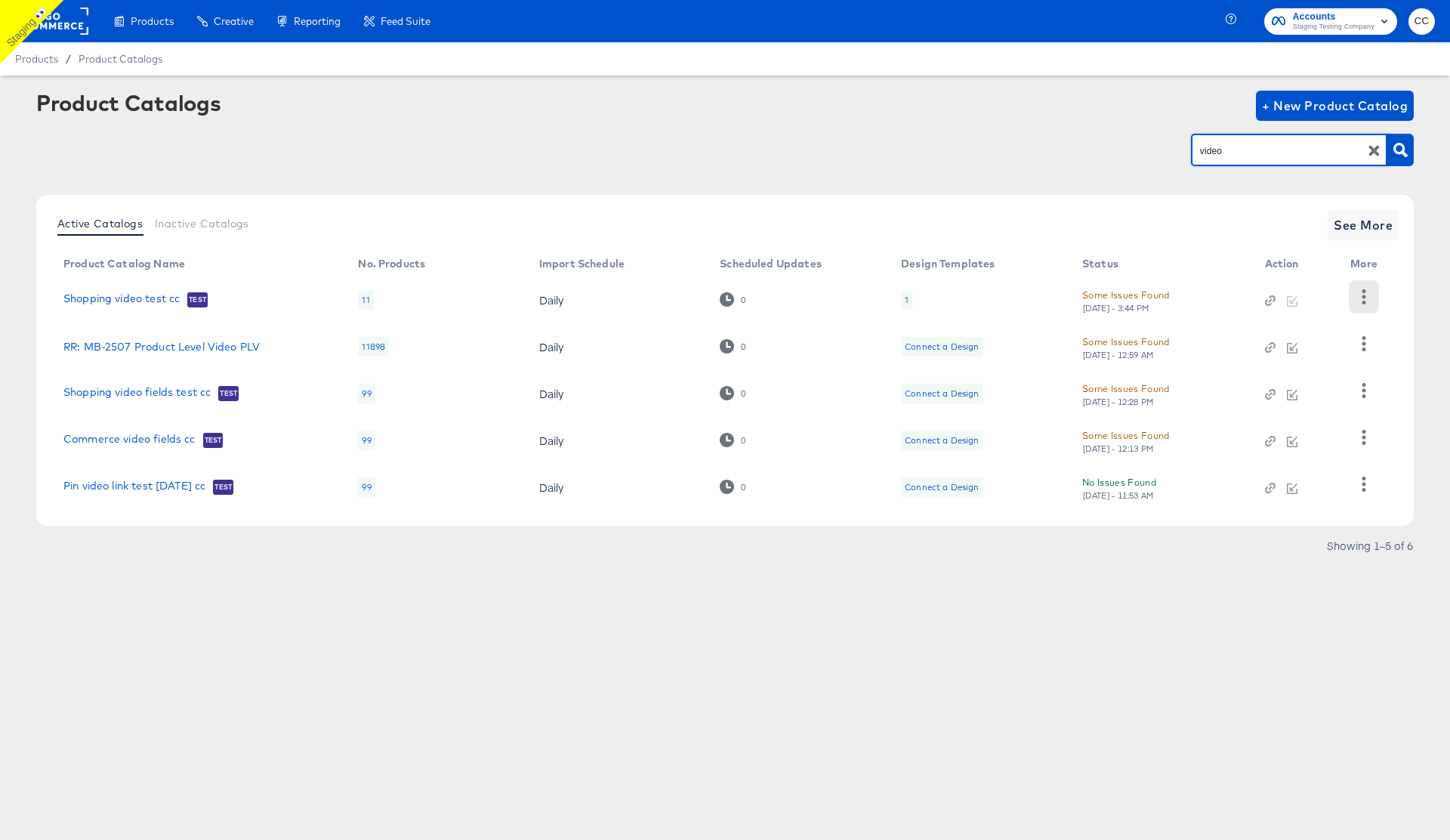
click at [1366, 296] on icon "button" at bounding box center [1364, 296] width 15 height 15
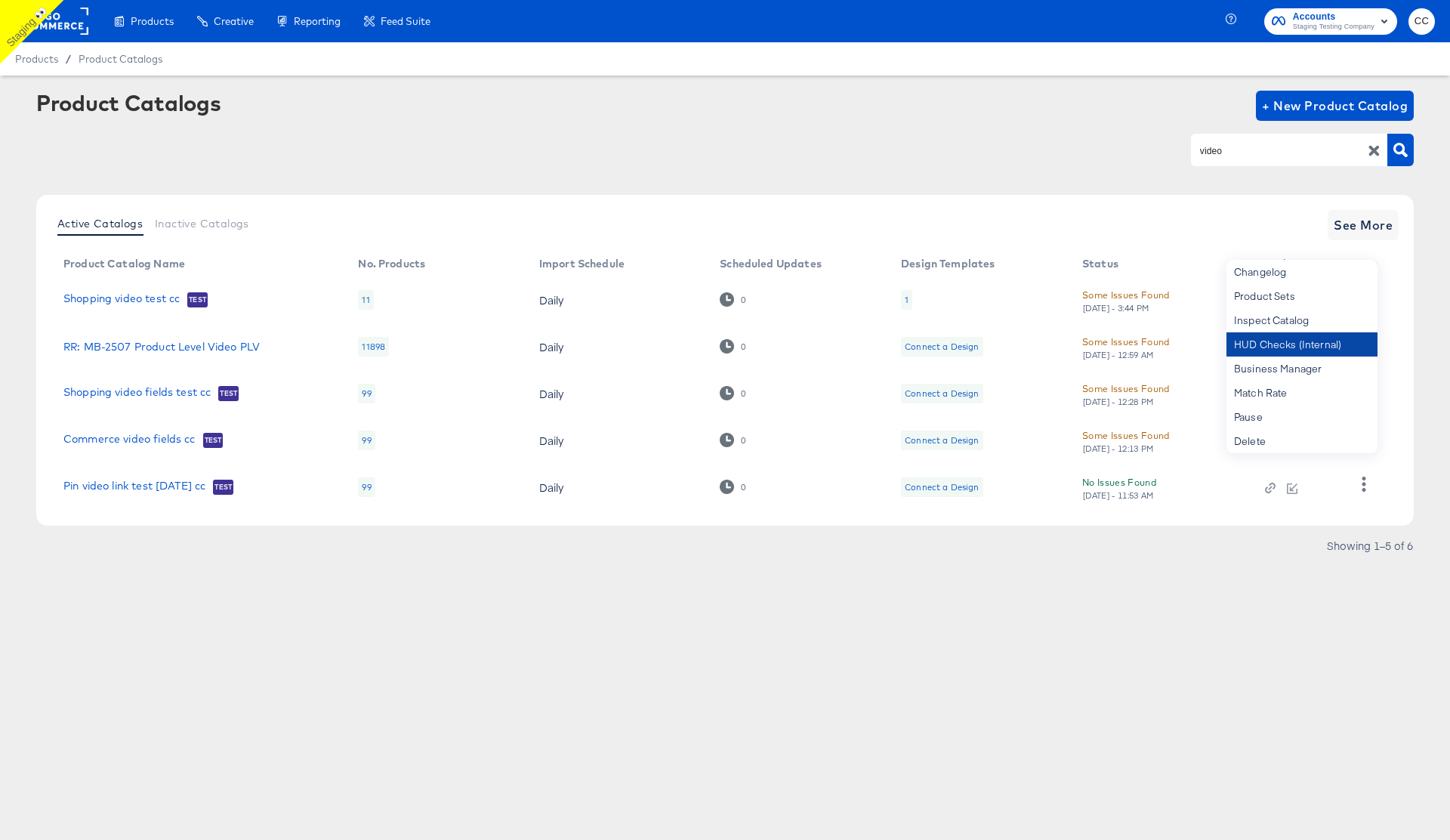
click at [1299, 346] on div "HUD Checks (Internal)" at bounding box center [1302, 344] width 151 height 25
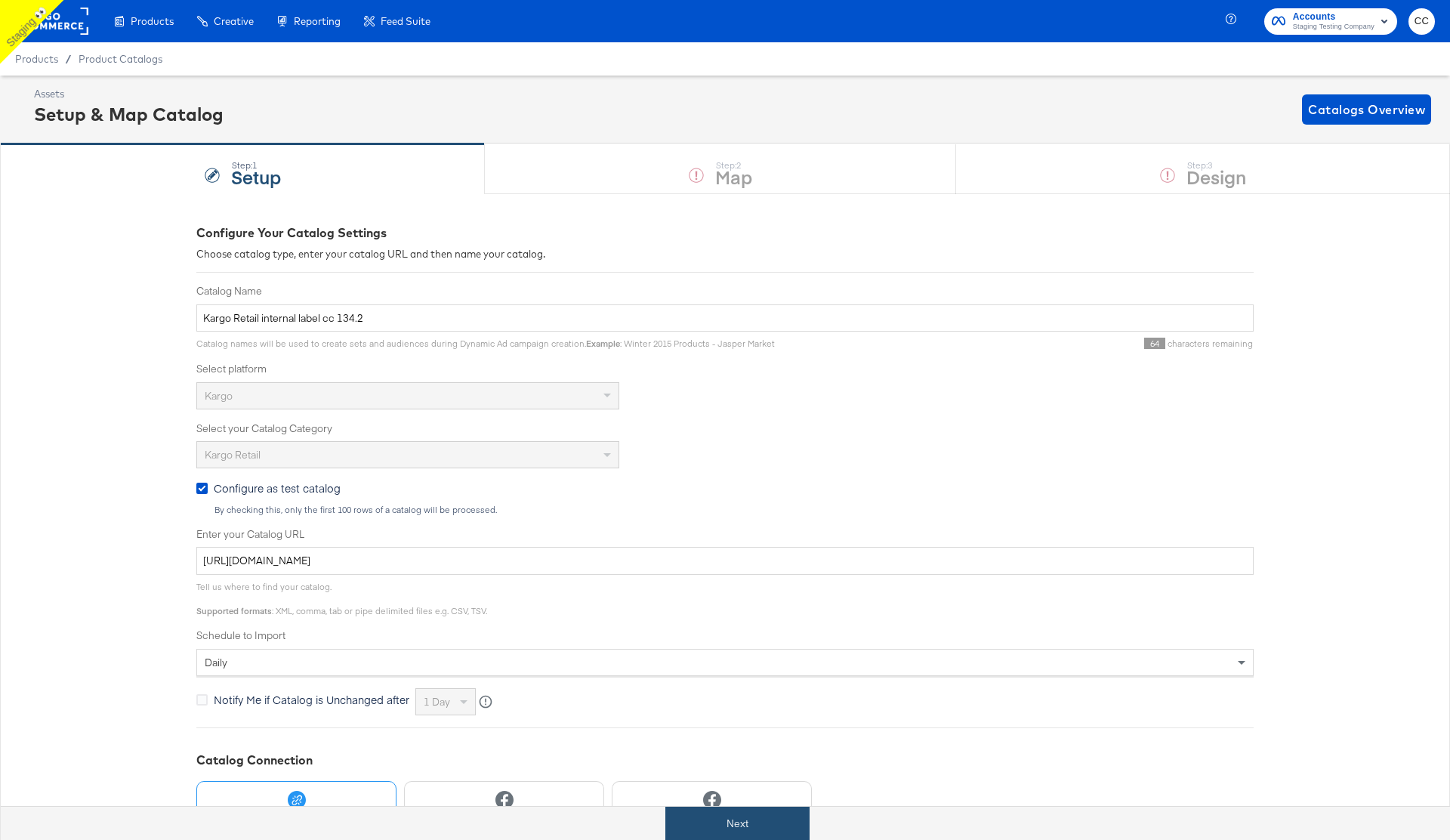
click at [740, 819] on button "Next" at bounding box center [737, 823] width 144 height 34
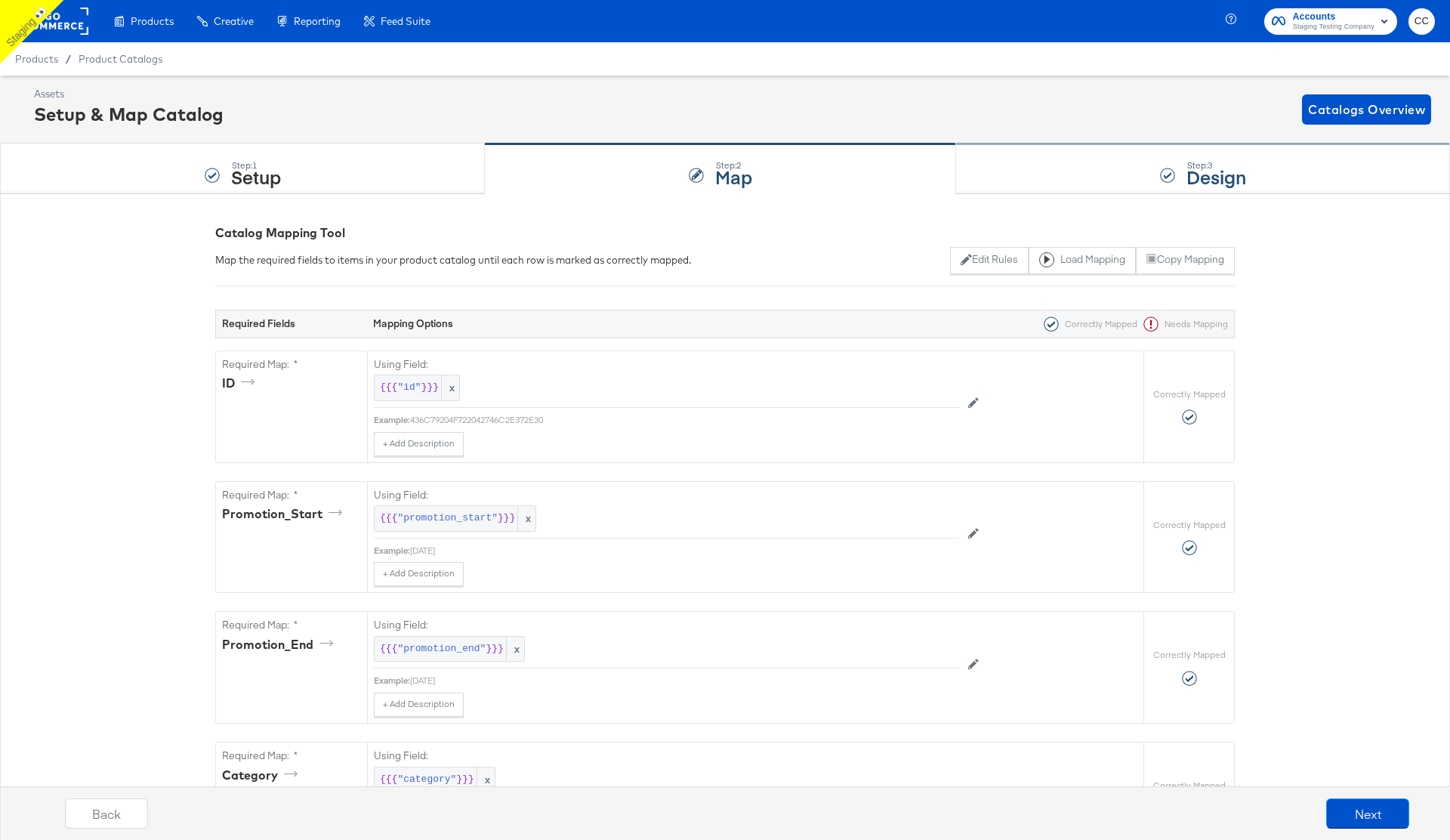
click at [1102, 147] on div "Step: 3 Design" at bounding box center [1202, 169] width 494 height 50
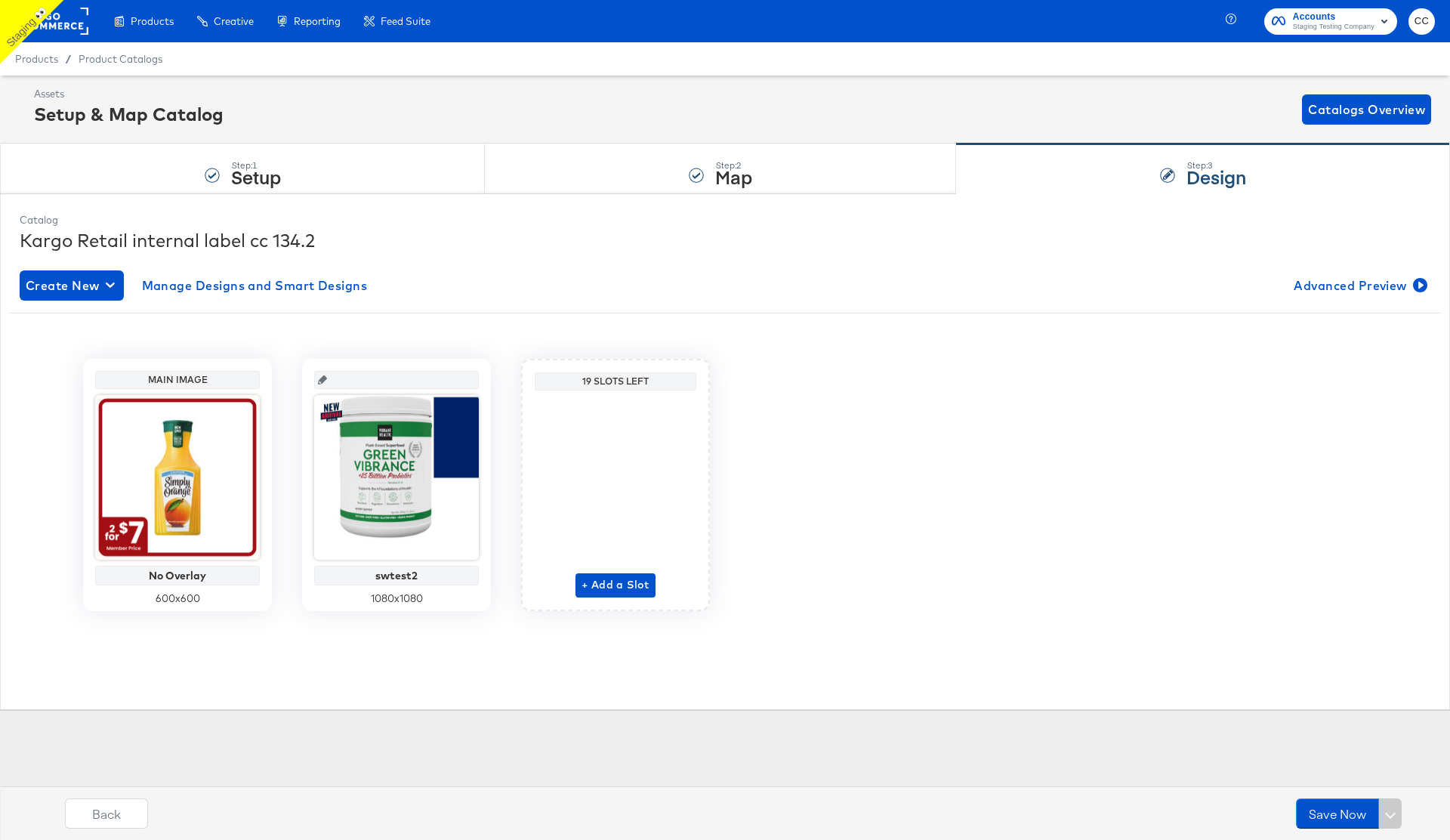
click at [703, 105] on div "Assets Setup & Map Catalog Catalogs Overview" at bounding box center [733, 108] width 1397 height 44
click at [276, 191] on div "Step: 1 Setup" at bounding box center [242, 169] width 484 height 50
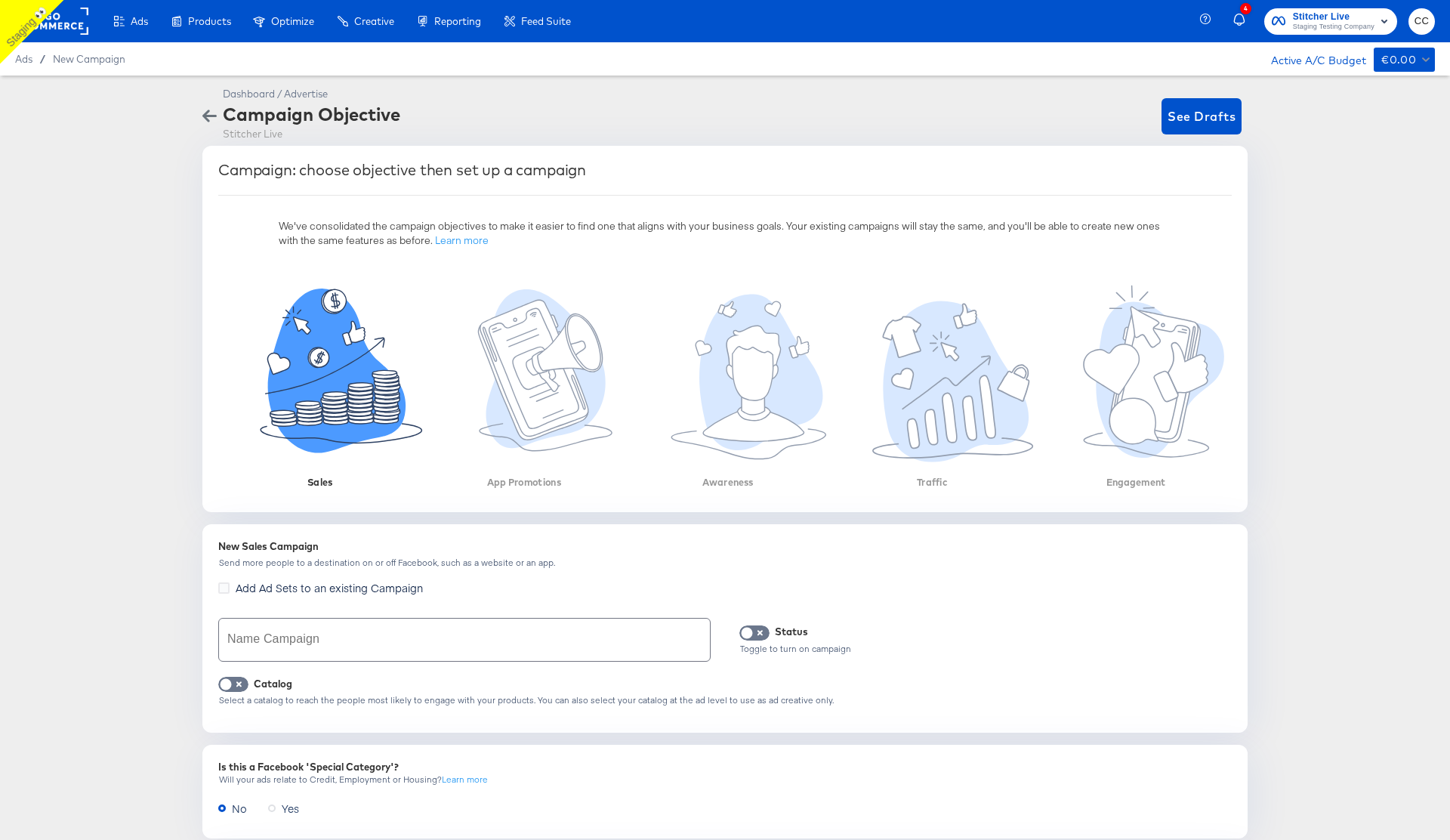
click at [1323, 250] on div "Dashboard / Advertise Campaign Objective Stitcher Live See Drafts Campaign: cho…" at bounding box center [725, 562] width 1450 height 974
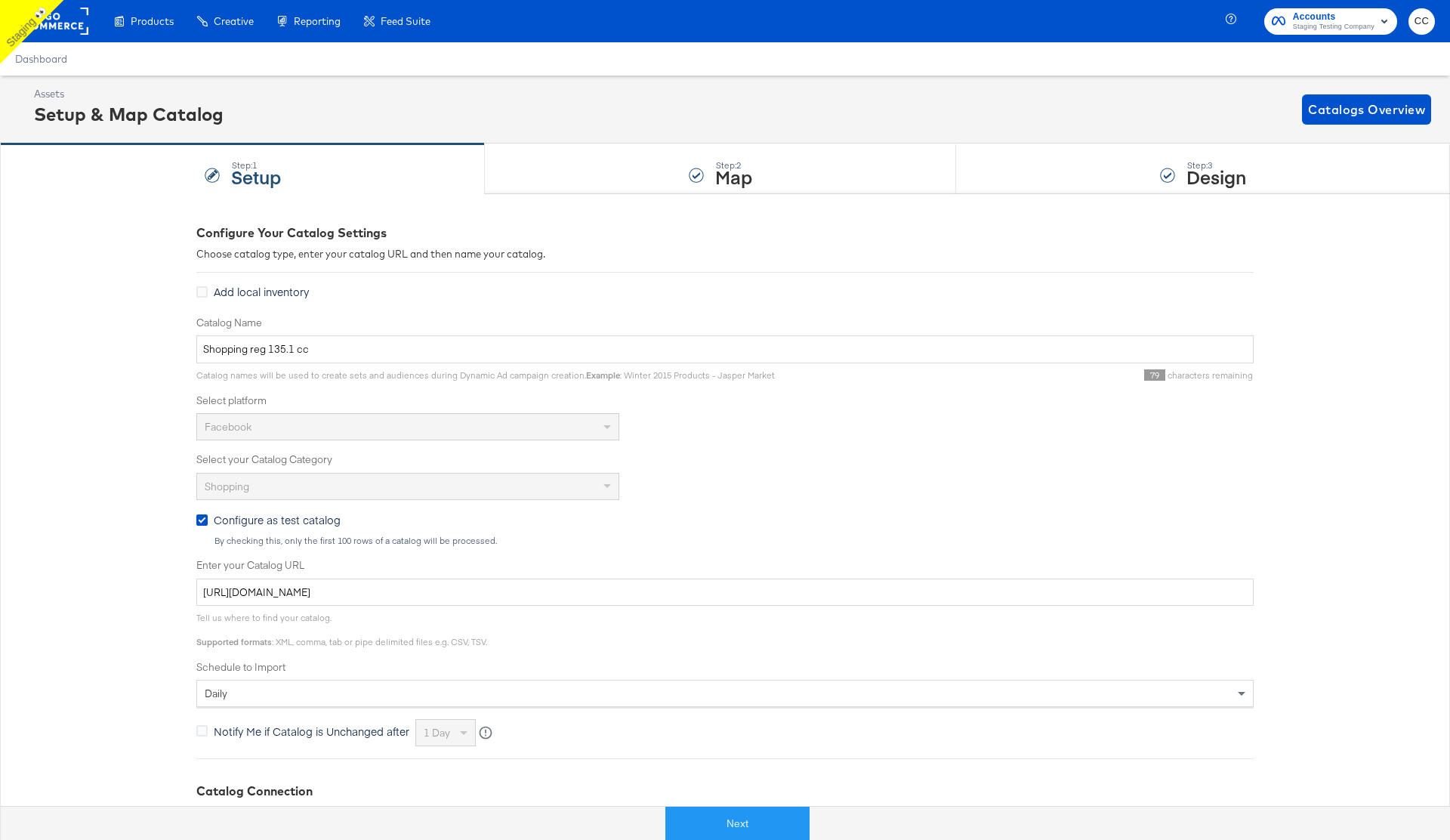
click at [56, 28] on rect at bounding box center [53, 22] width 70 height 28
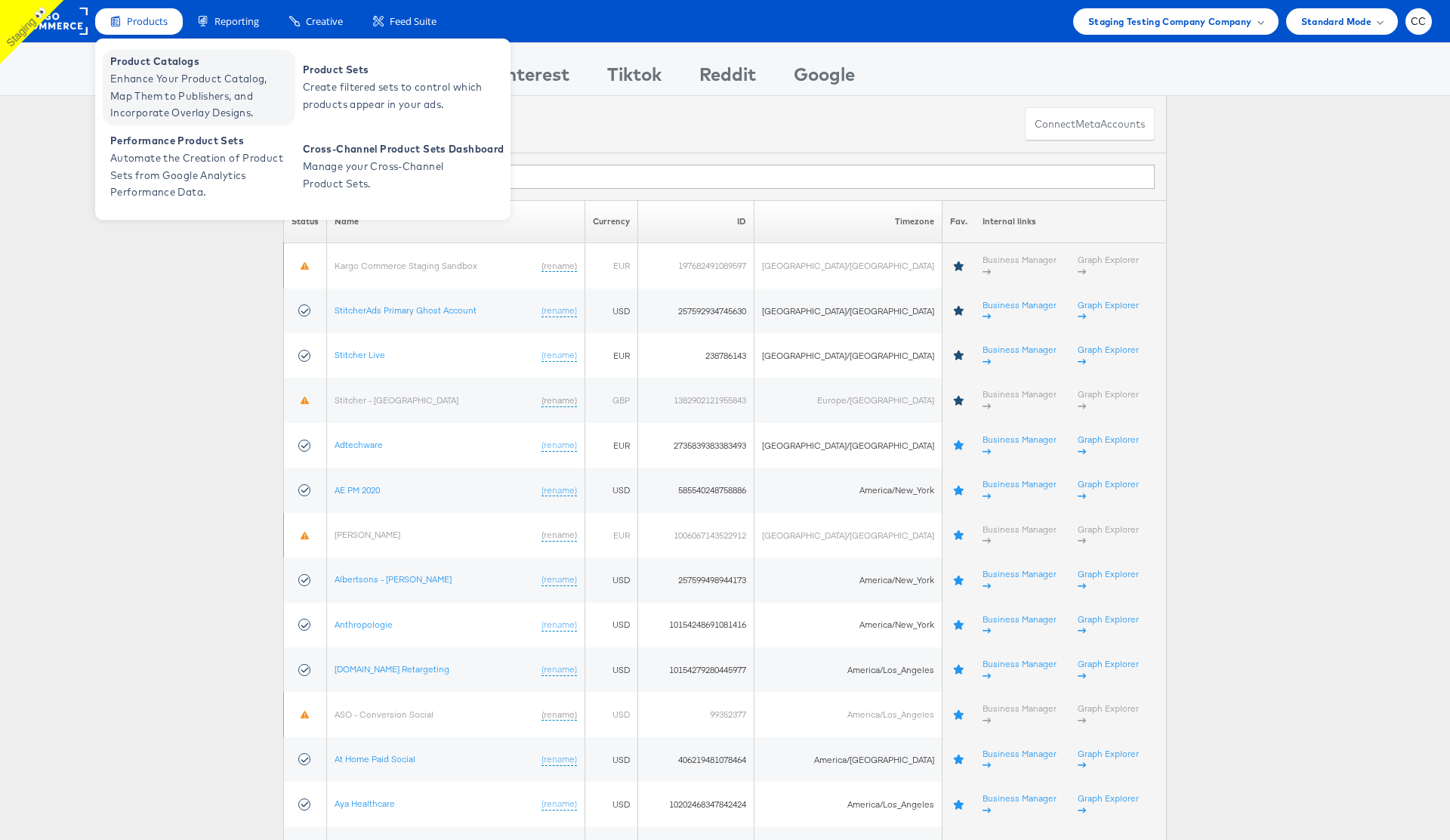
click at [198, 78] on span "Enhance Your Product Catalog, Map Them to Publishers, and Incorporate Overlay D…" at bounding box center [200, 95] width 181 height 51
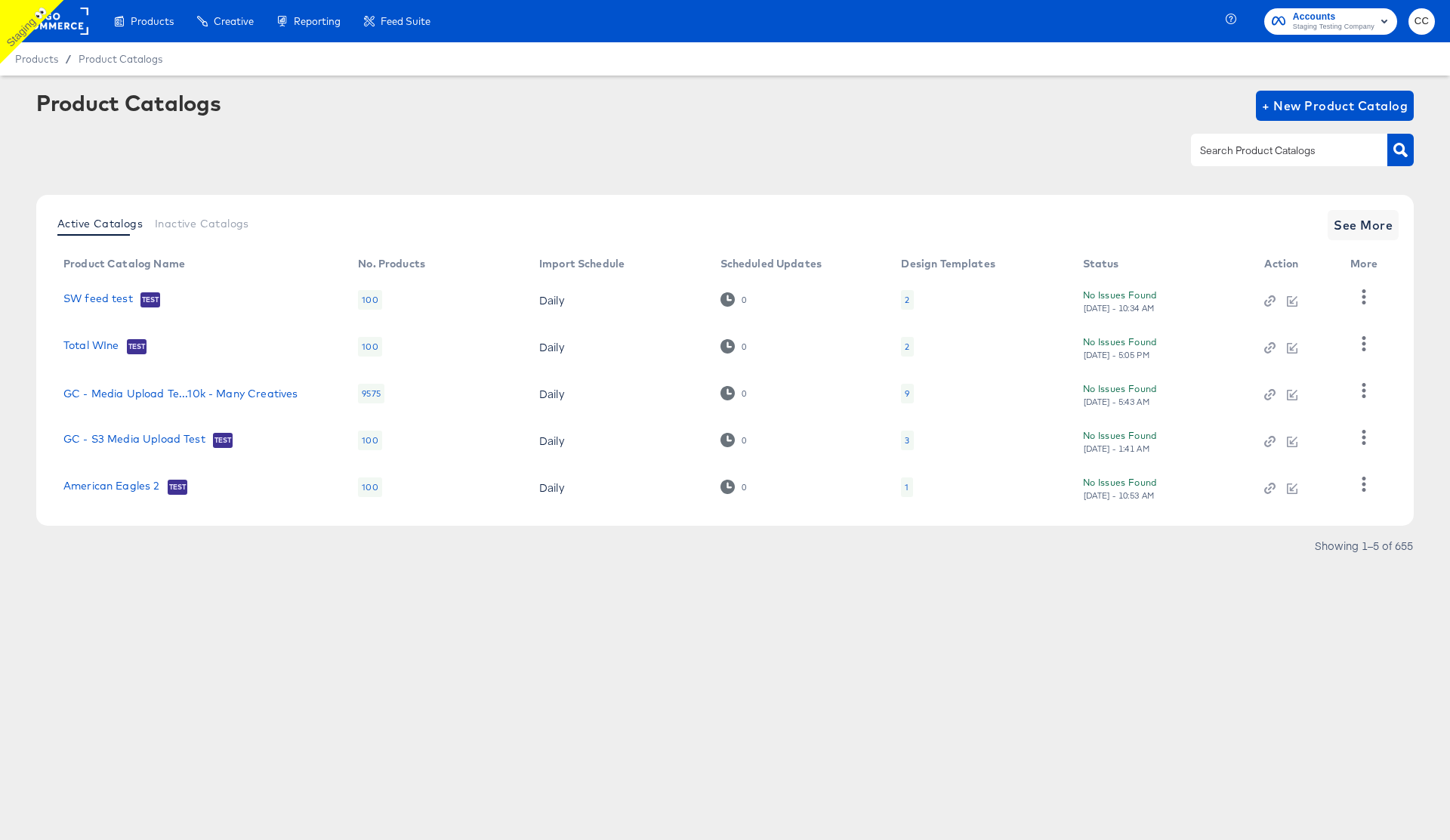
click at [885, 86] on article "Product Catalogs + New Product Catalog Active Catalogs Inactive Catalogs See Mo…" at bounding box center [725, 343] width 1450 height 534
click at [1237, 151] on input "text" at bounding box center [1277, 151] width 161 height 18
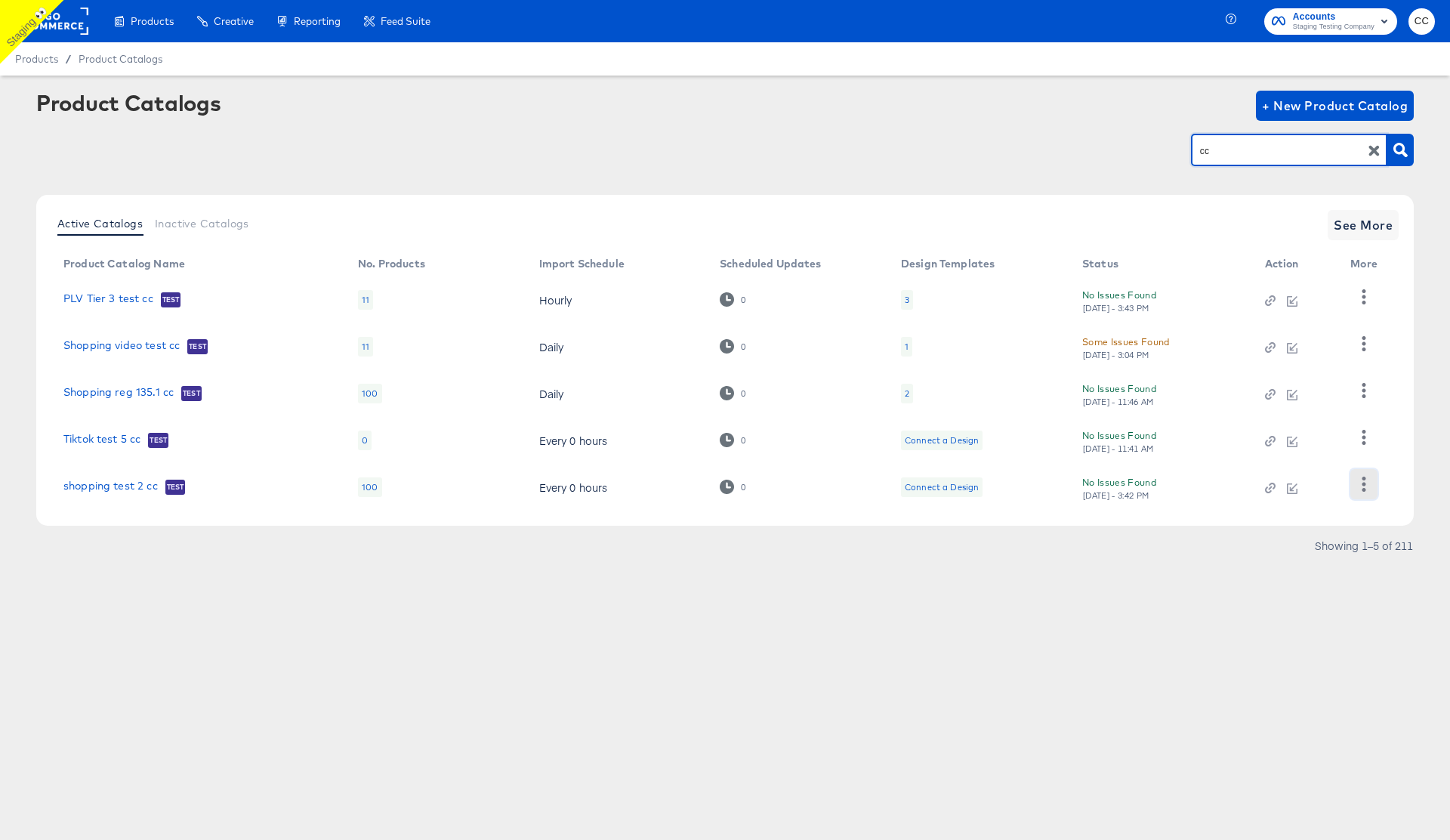
click at [1369, 481] on icon "button" at bounding box center [1364, 483] width 15 height 15
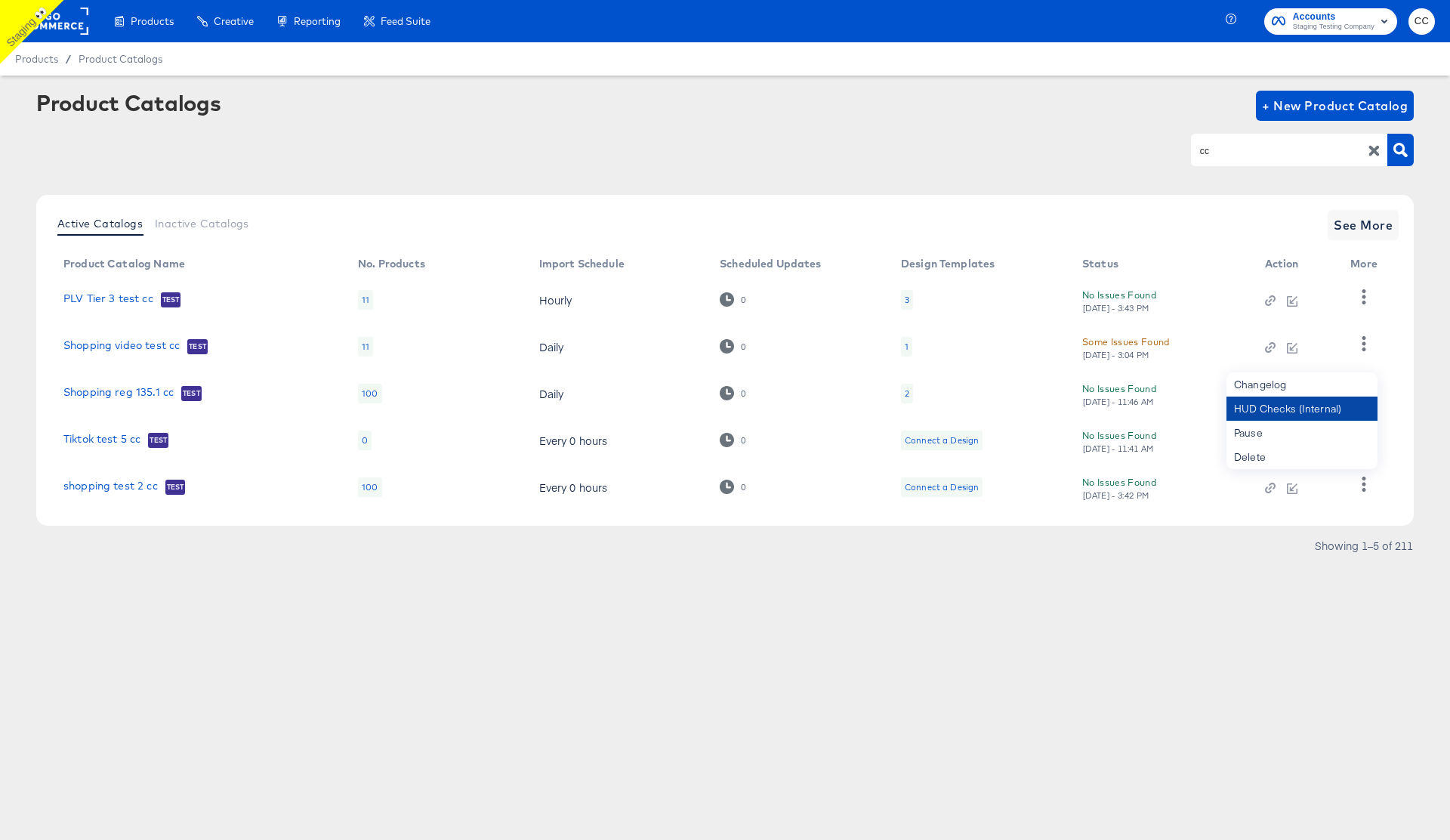
click at [1309, 410] on div "HUD Checks (Internal)" at bounding box center [1302, 409] width 151 height 25
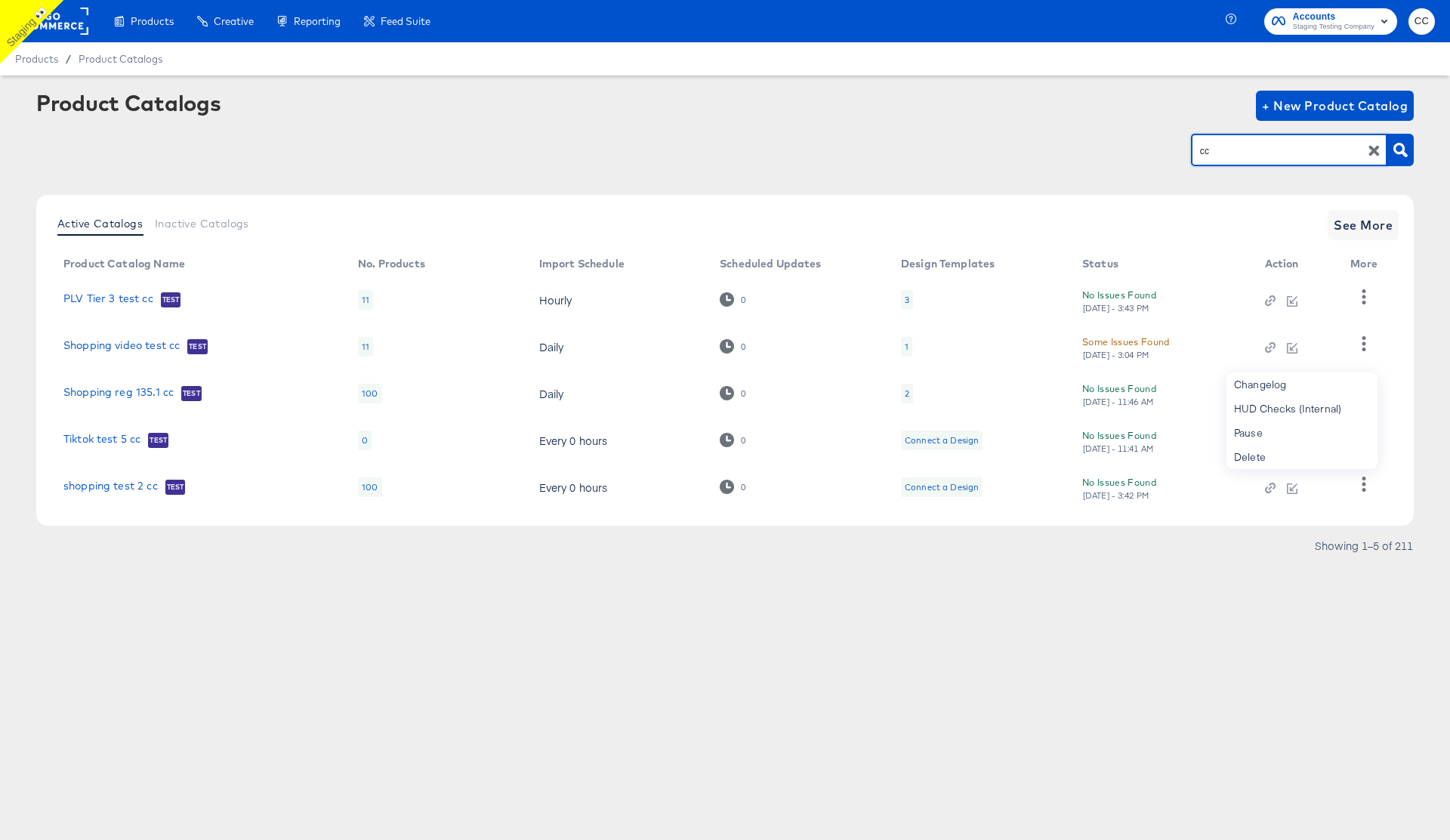
click at [1231, 154] on input "cc" at bounding box center [1277, 151] width 161 height 18
paste input "shopping test 2"
type input "shopping test 2 cc"
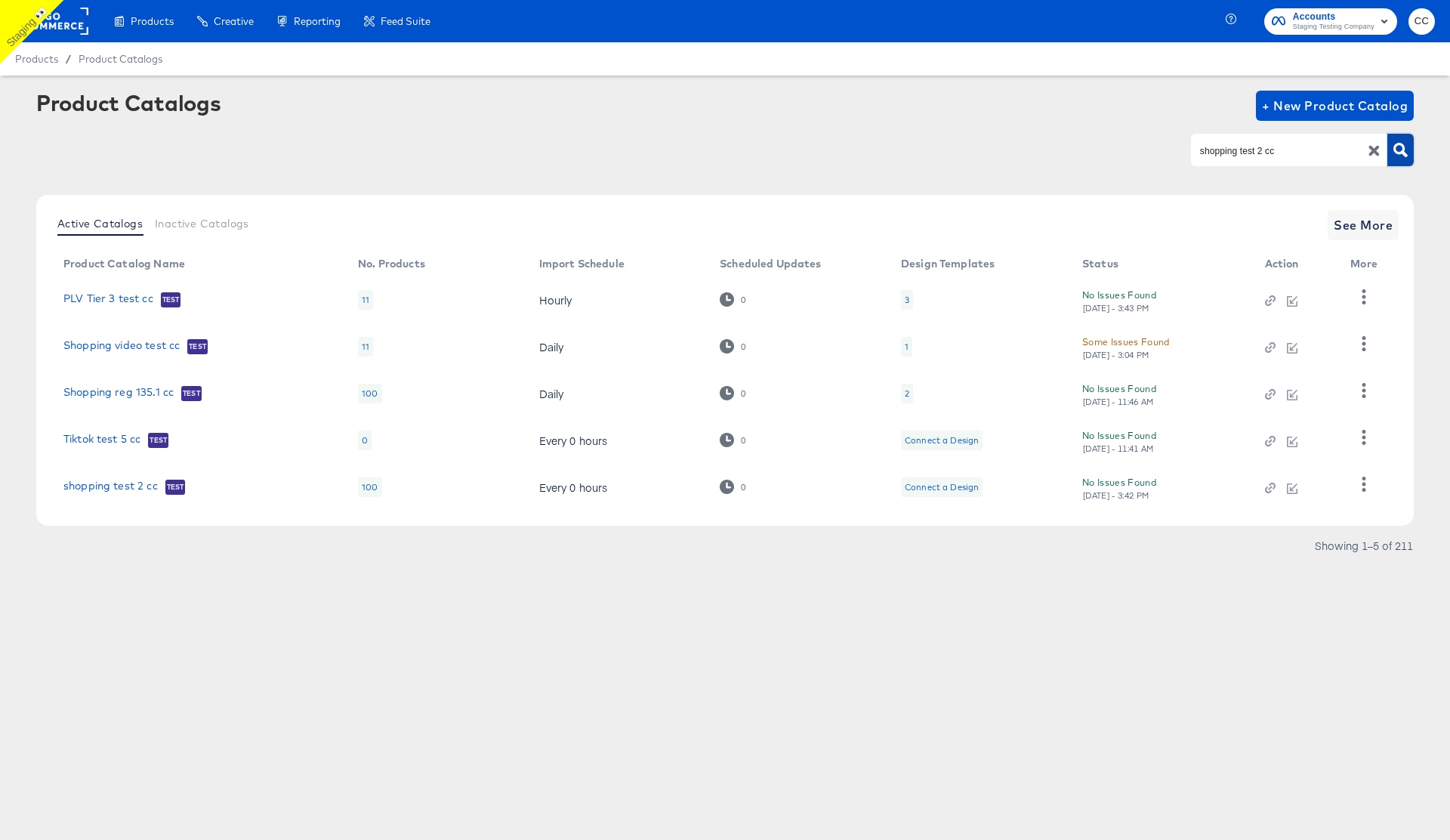
click at [1402, 155] on icon "button" at bounding box center [1400, 149] width 15 height 15
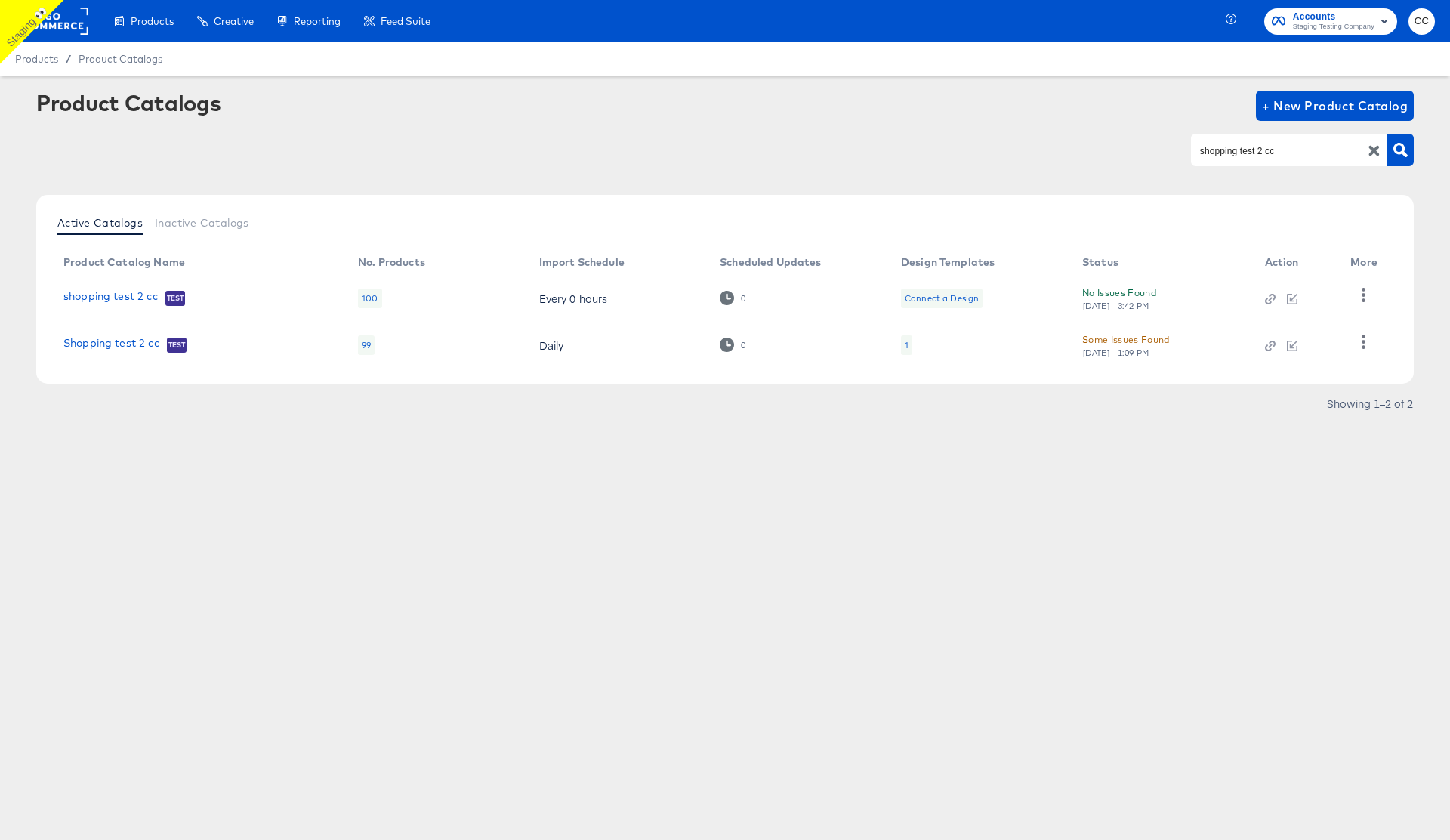
click at [106, 299] on link "shopping test 2 cc" at bounding box center [111, 297] width 94 height 15
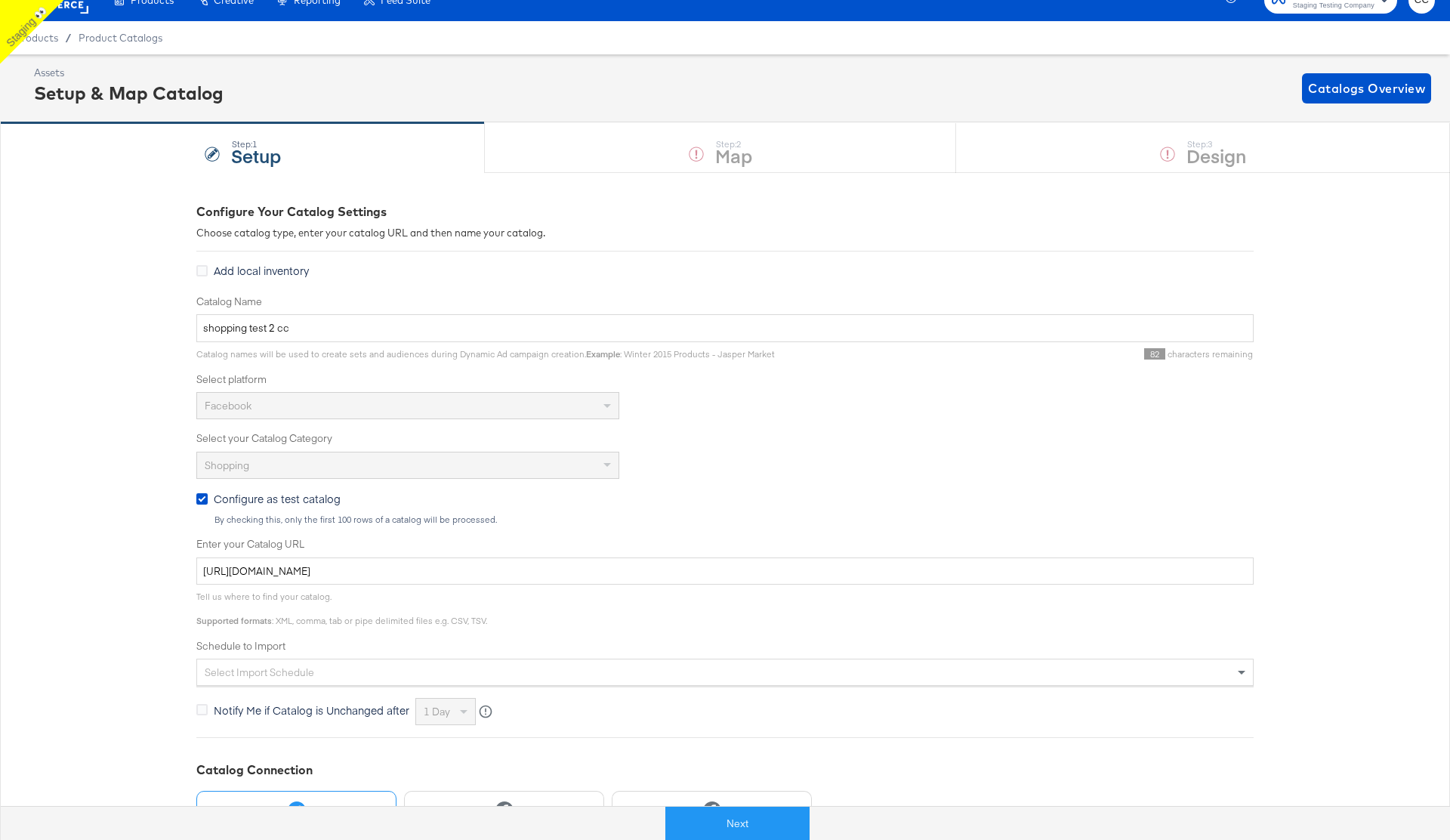
scroll to position [48, 0]
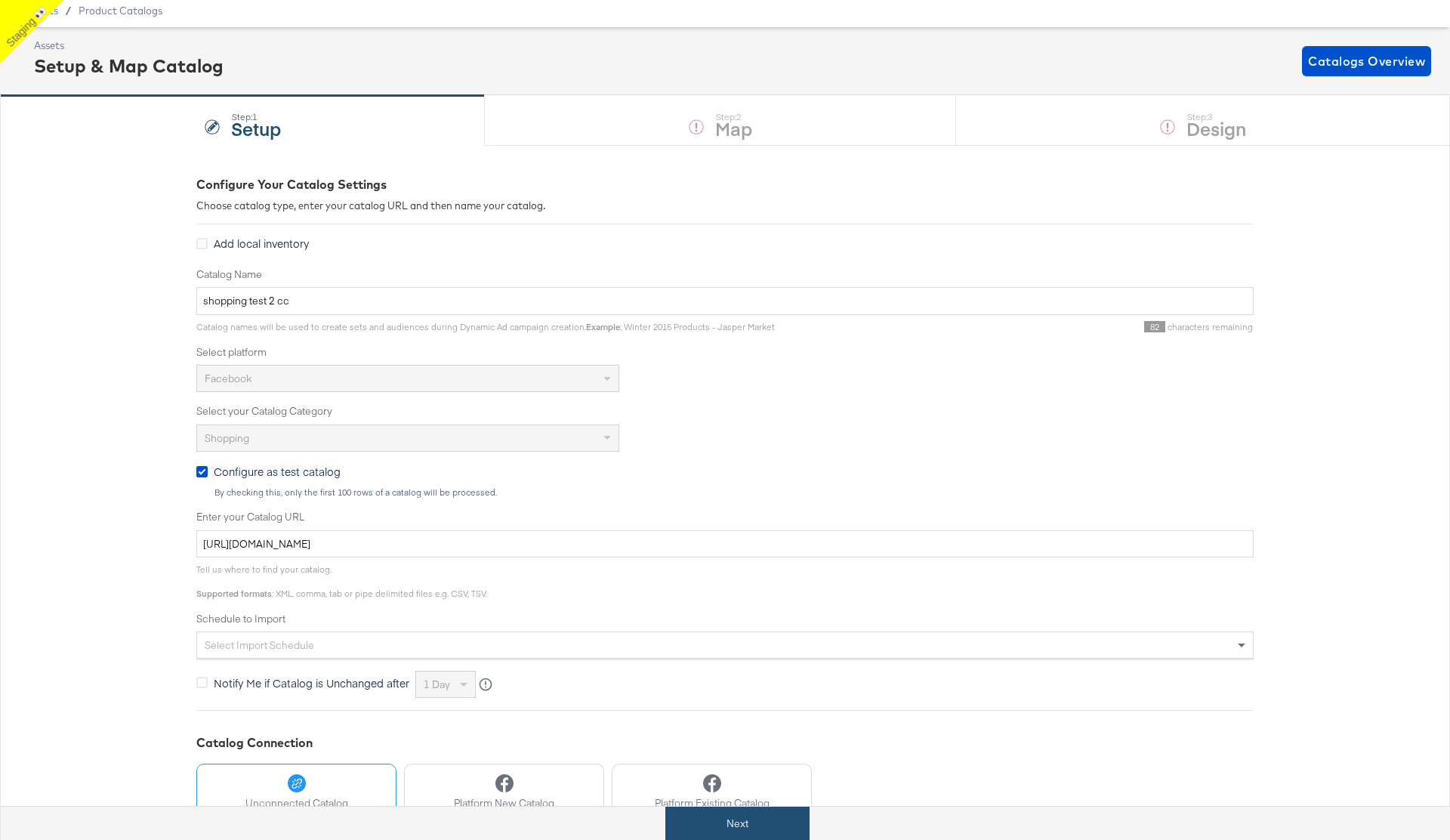
click at [746, 822] on button "Next" at bounding box center [737, 823] width 144 height 34
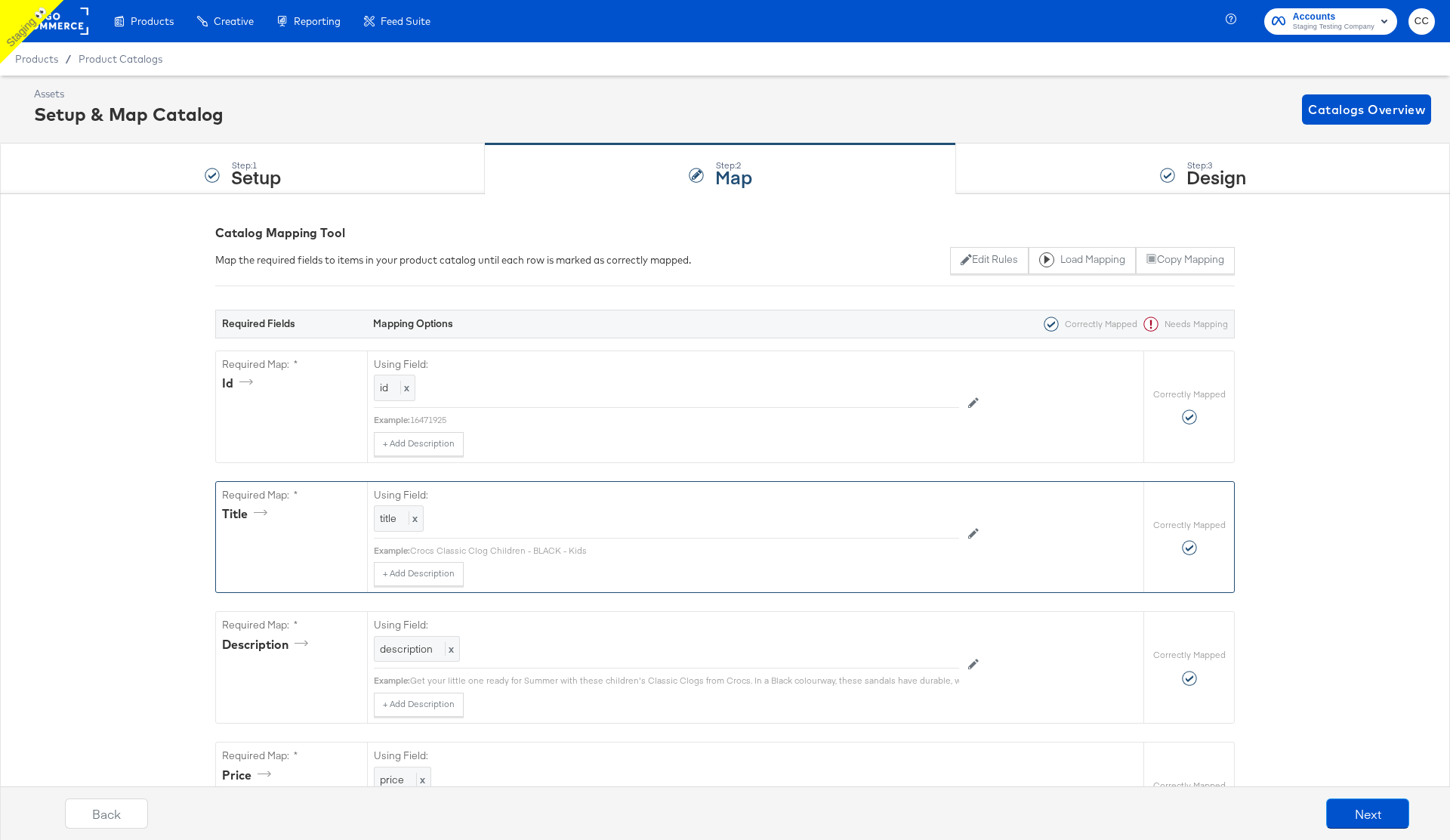
scroll to position [1283, 0]
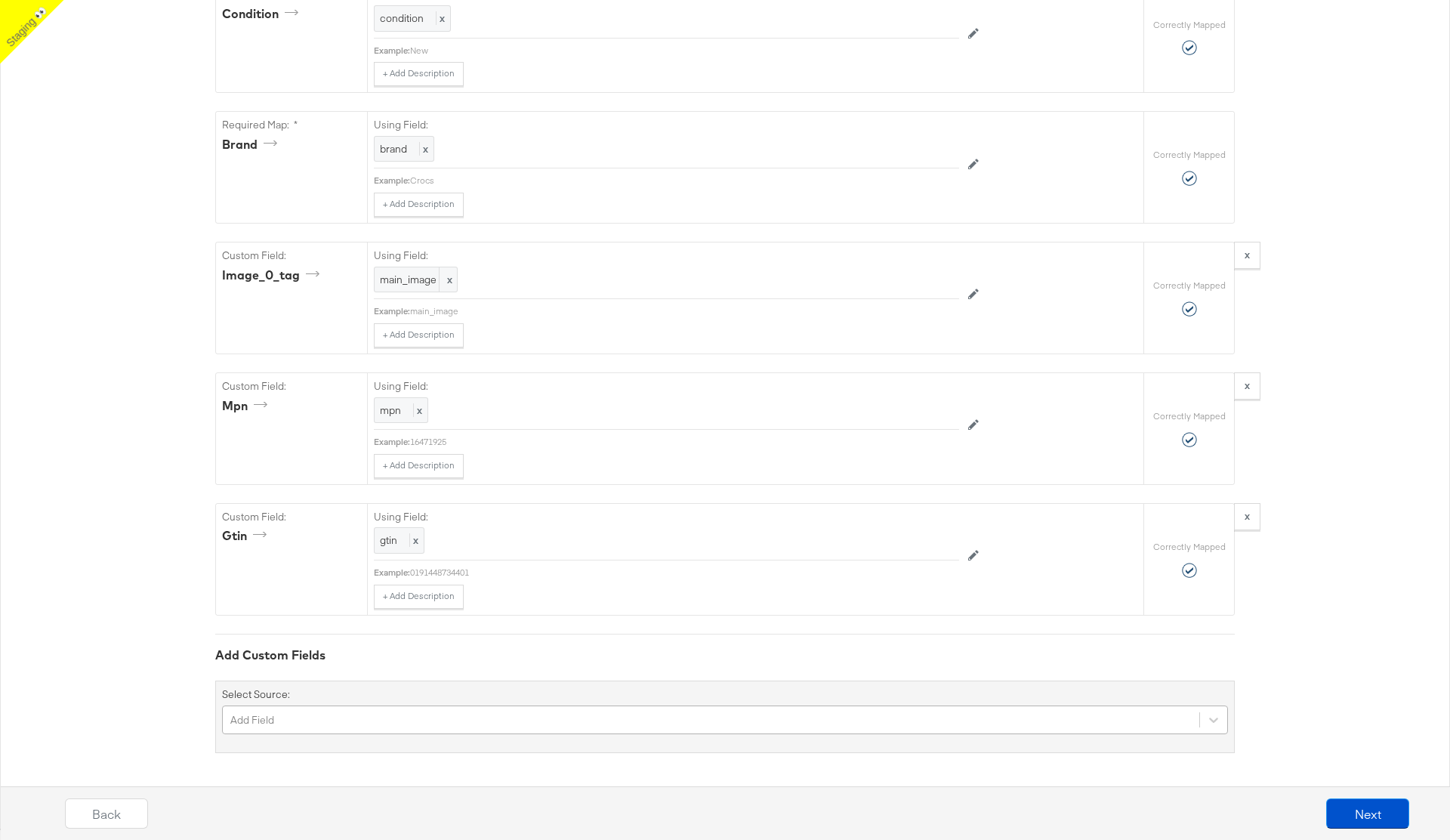
click at [314, 723] on div "Add Field" at bounding box center [725, 719] width 1006 height 28
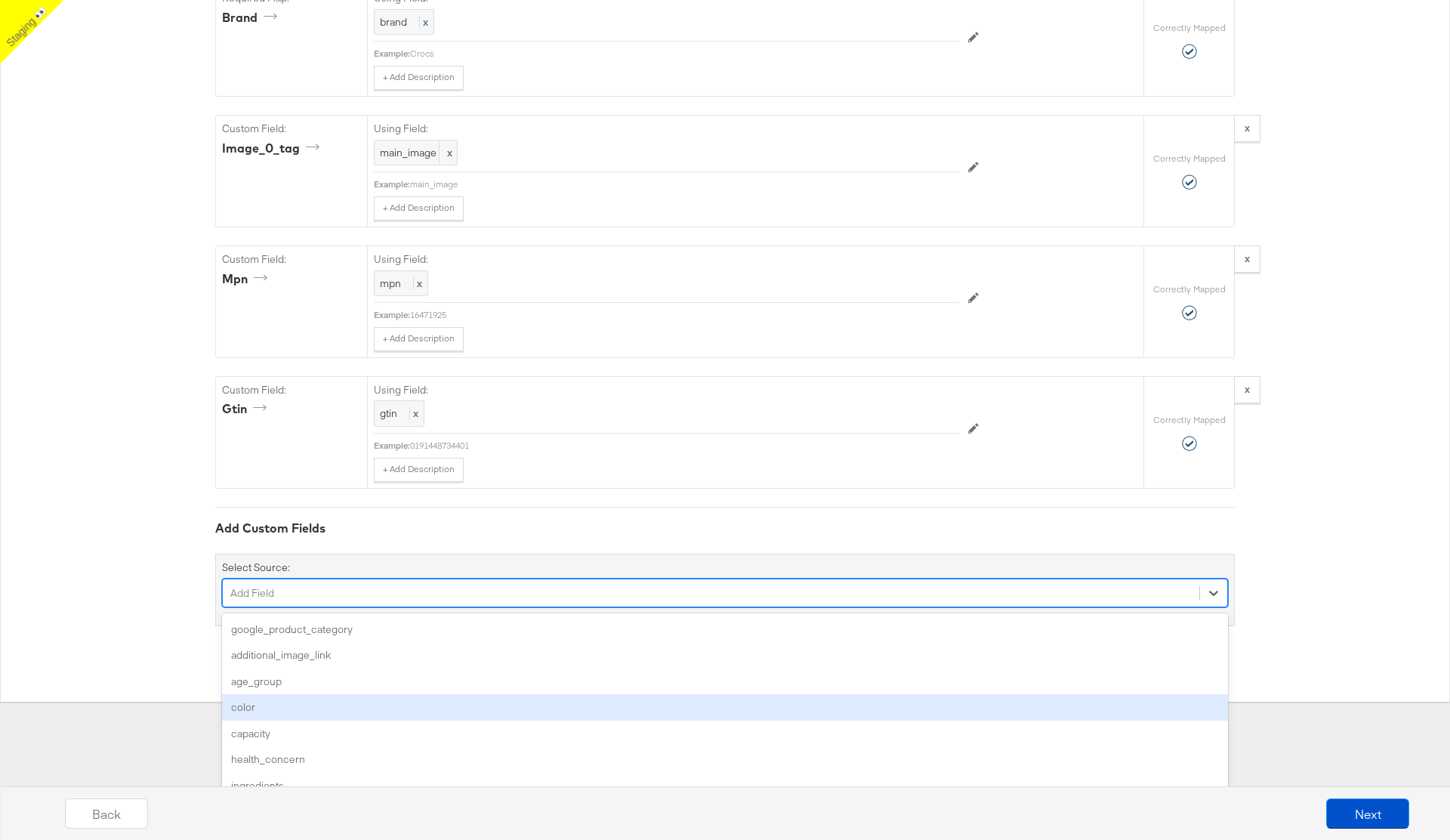
click at [292, 709] on div "color" at bounding box center [725, 706] width 1006 height 27
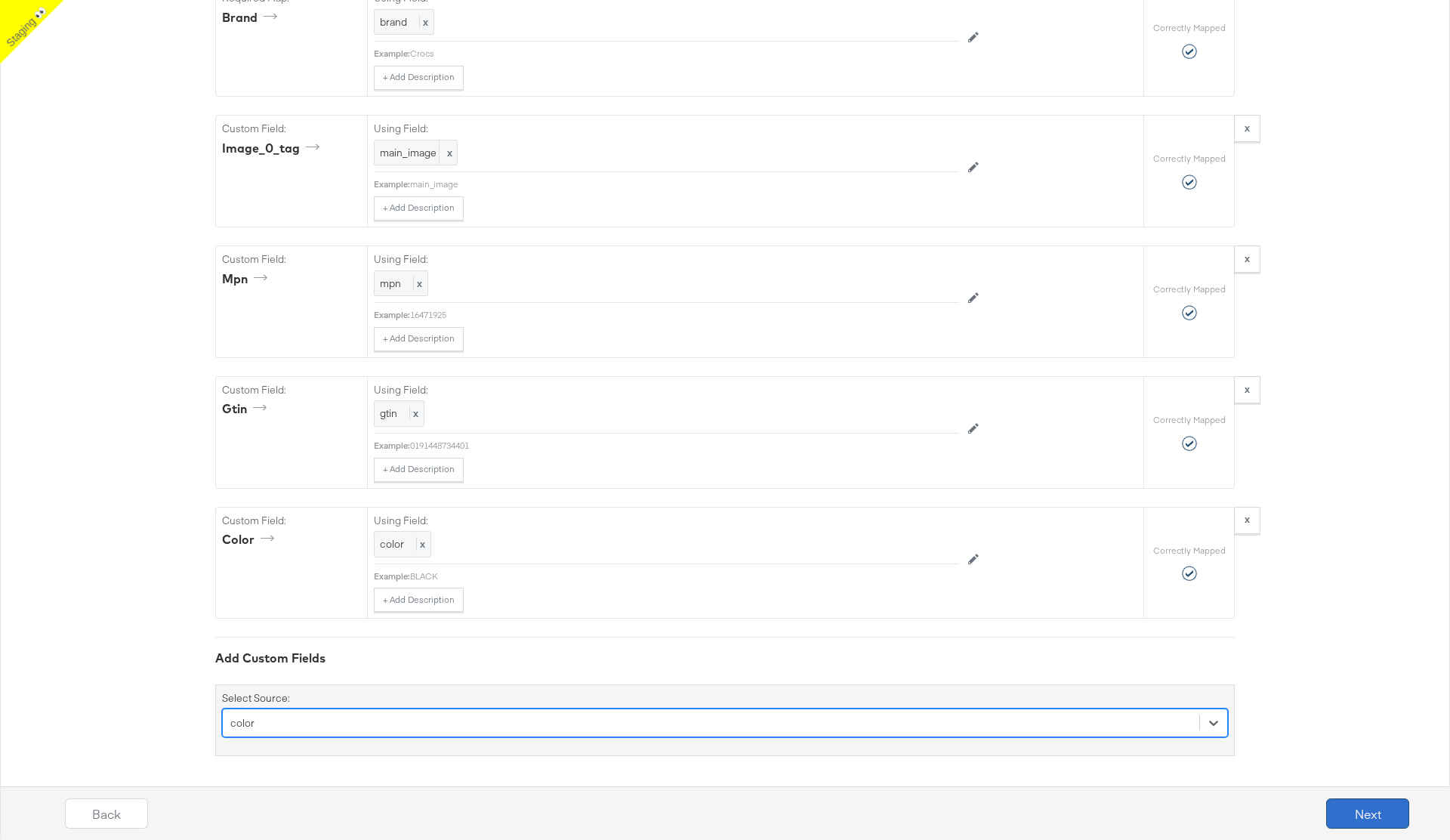
click at [1350, 808] on button "Next" at bounding box center [1367, 812] width 84 height 30
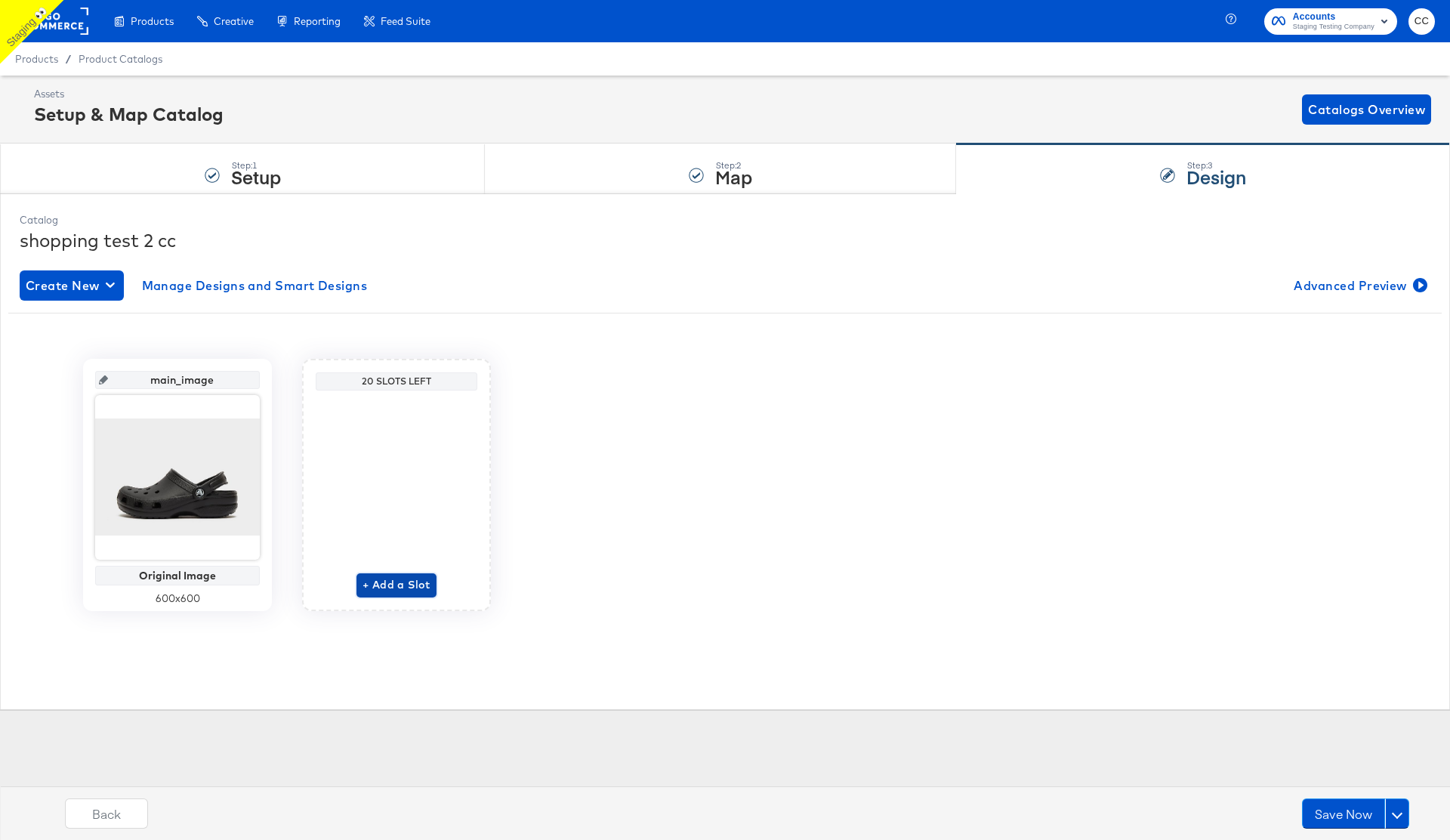
click at [401, 589] on span "+ Add a Slot" at bounding box center [396, 585] width 68 height 19
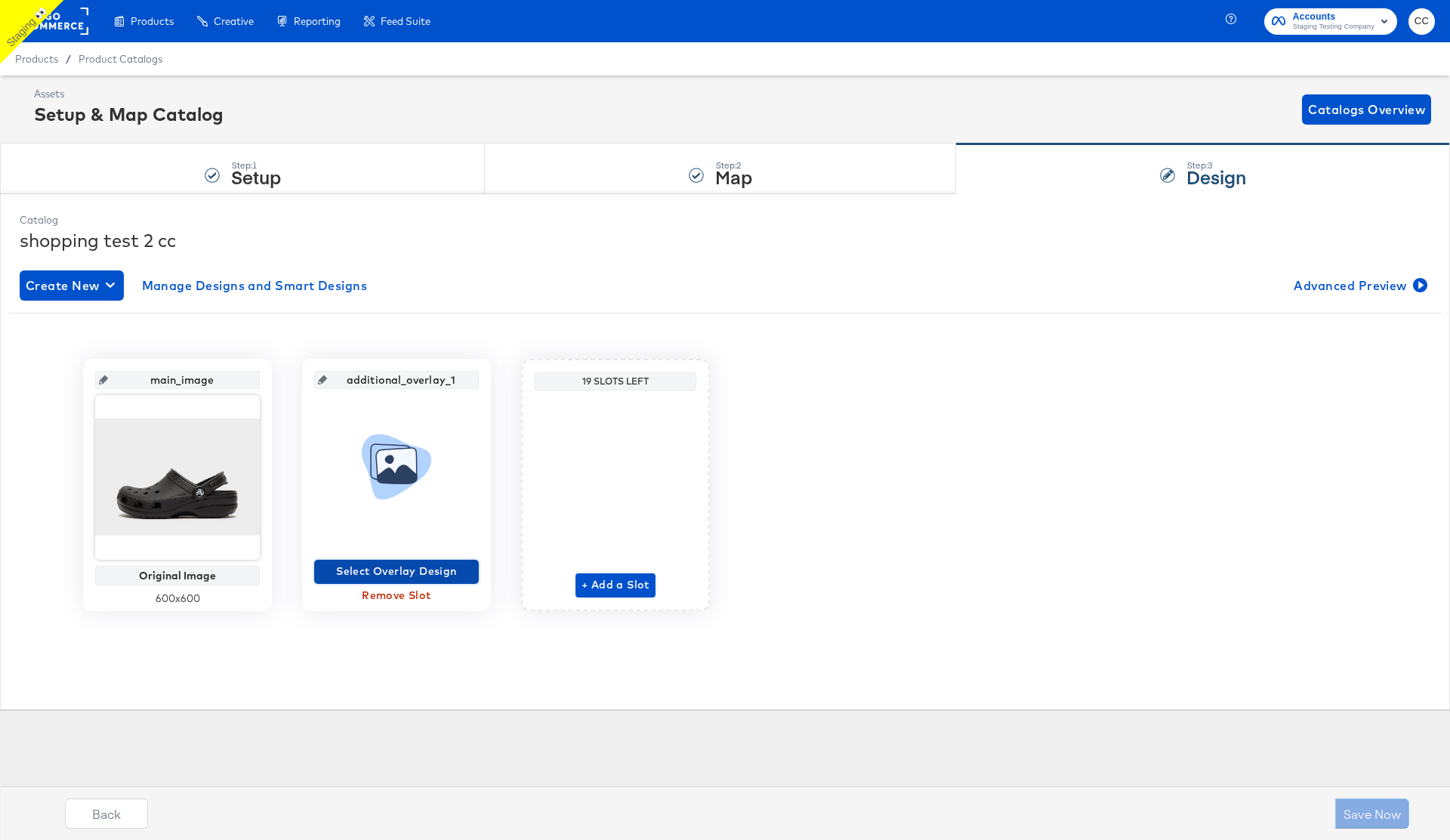
click at [391, 570] on span "Select Overlay Design" at bounding box center [396, 571] width 152 height 19
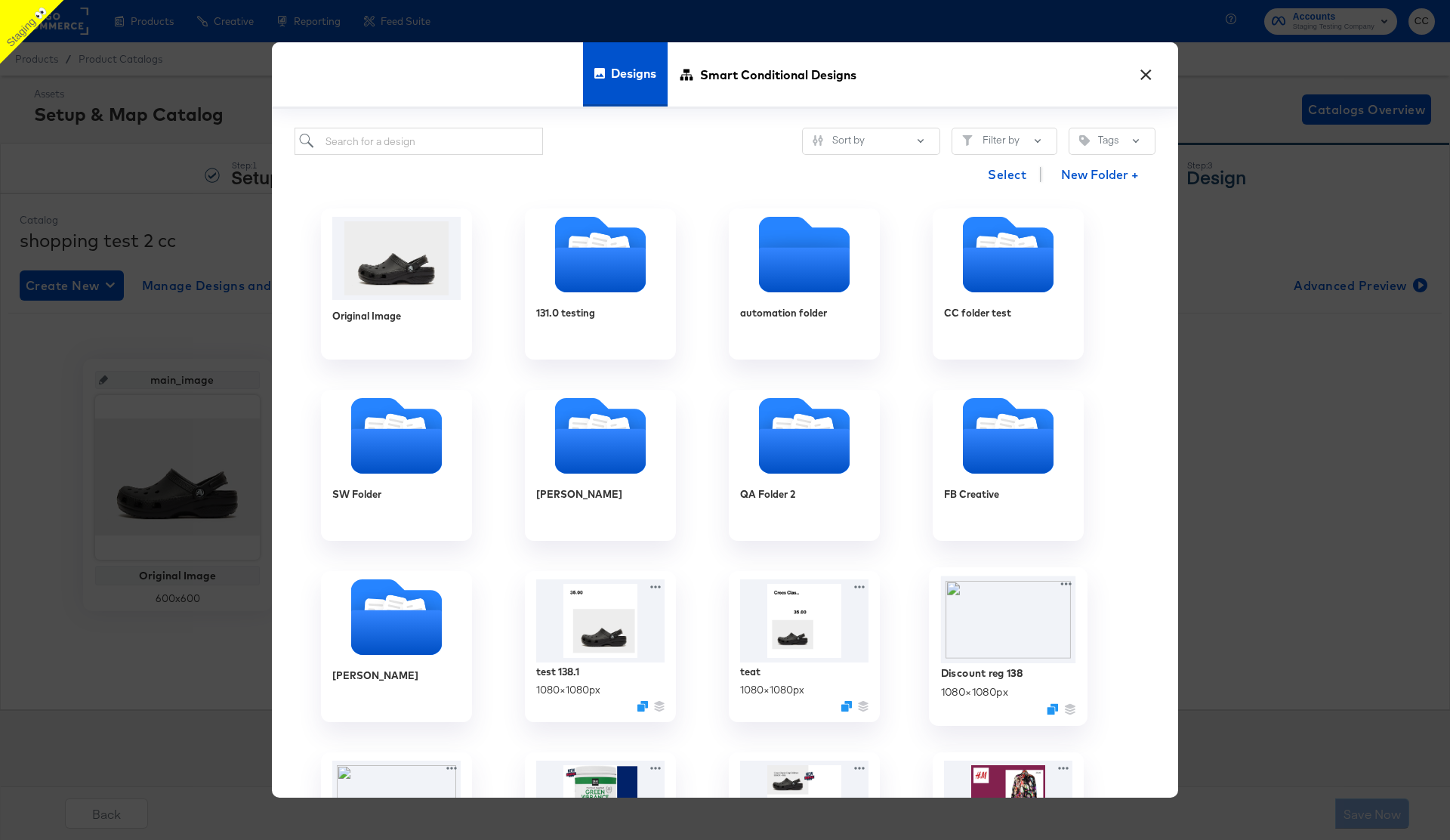
click at [1024, 631] on img at bounding box center [1009, 619] width 136 height 87
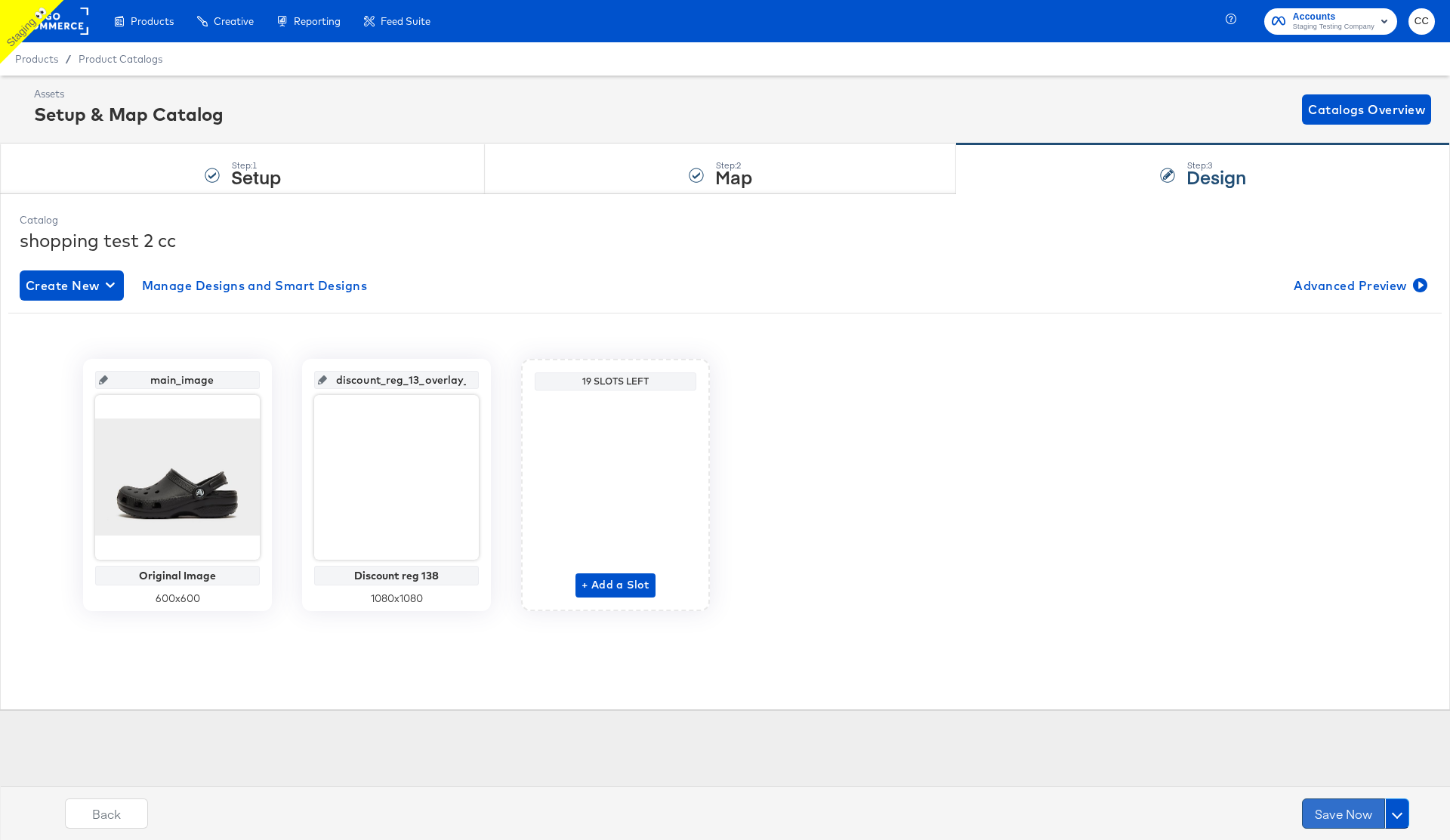
click at [1350, 817] on button "Save Now" at bounding box center [1343, 812] width 84 height 30
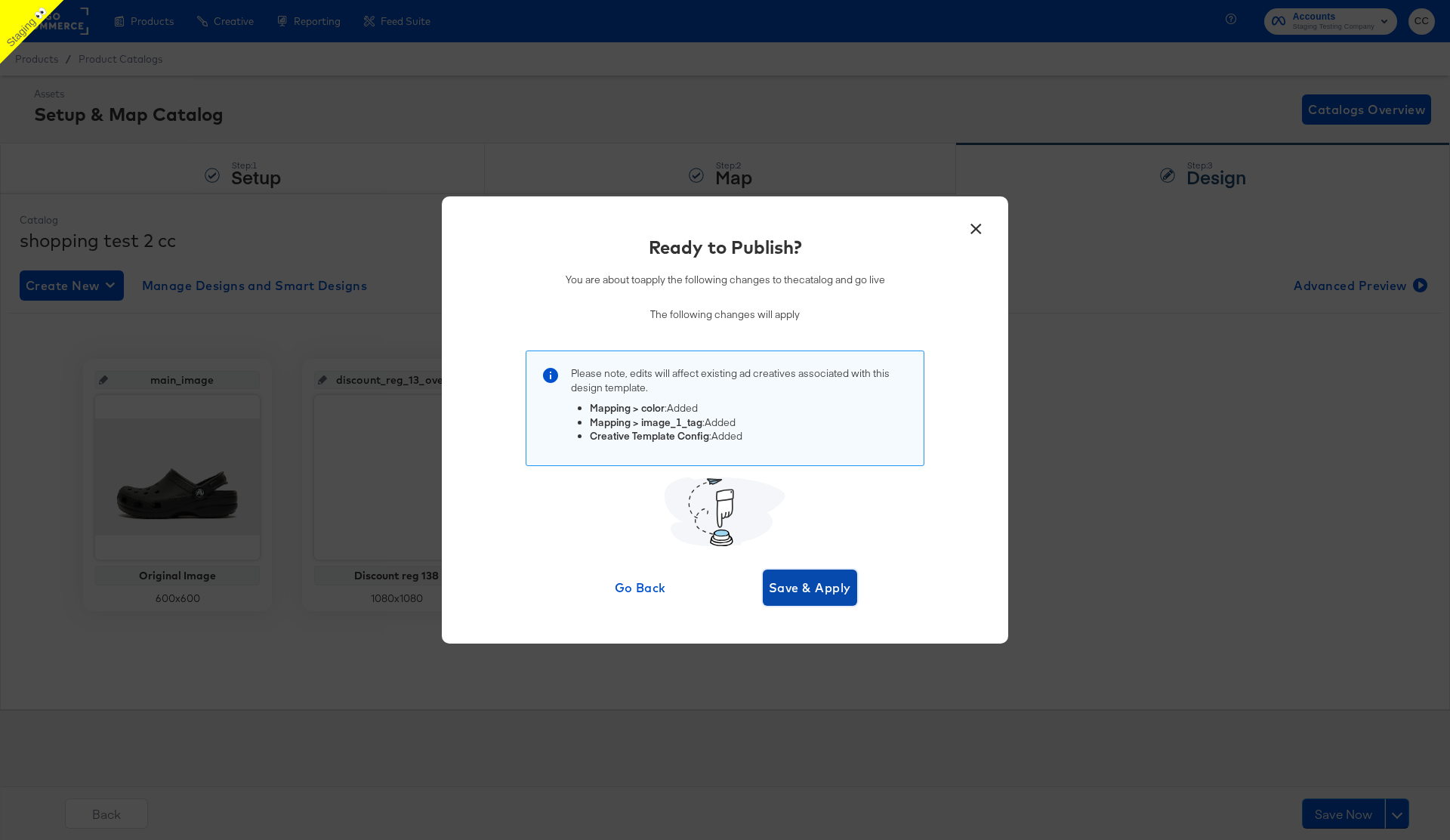
click at [801, 590] on span "Save & Apply" at bounding box center [810, 588] width 83 height 22
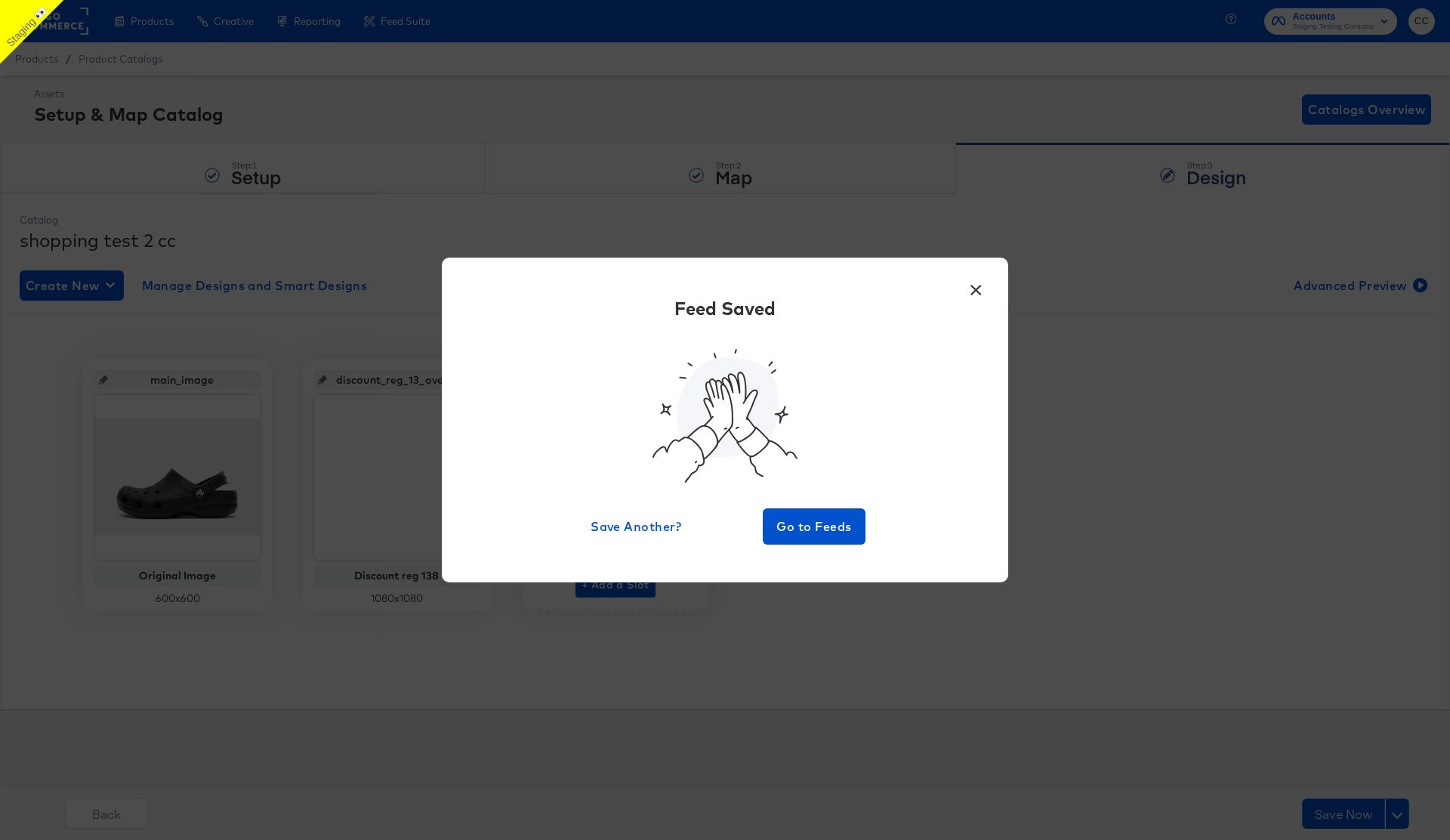
click at [976, 296] on button "×" at bounding box center [976, 286] width 28 height 28
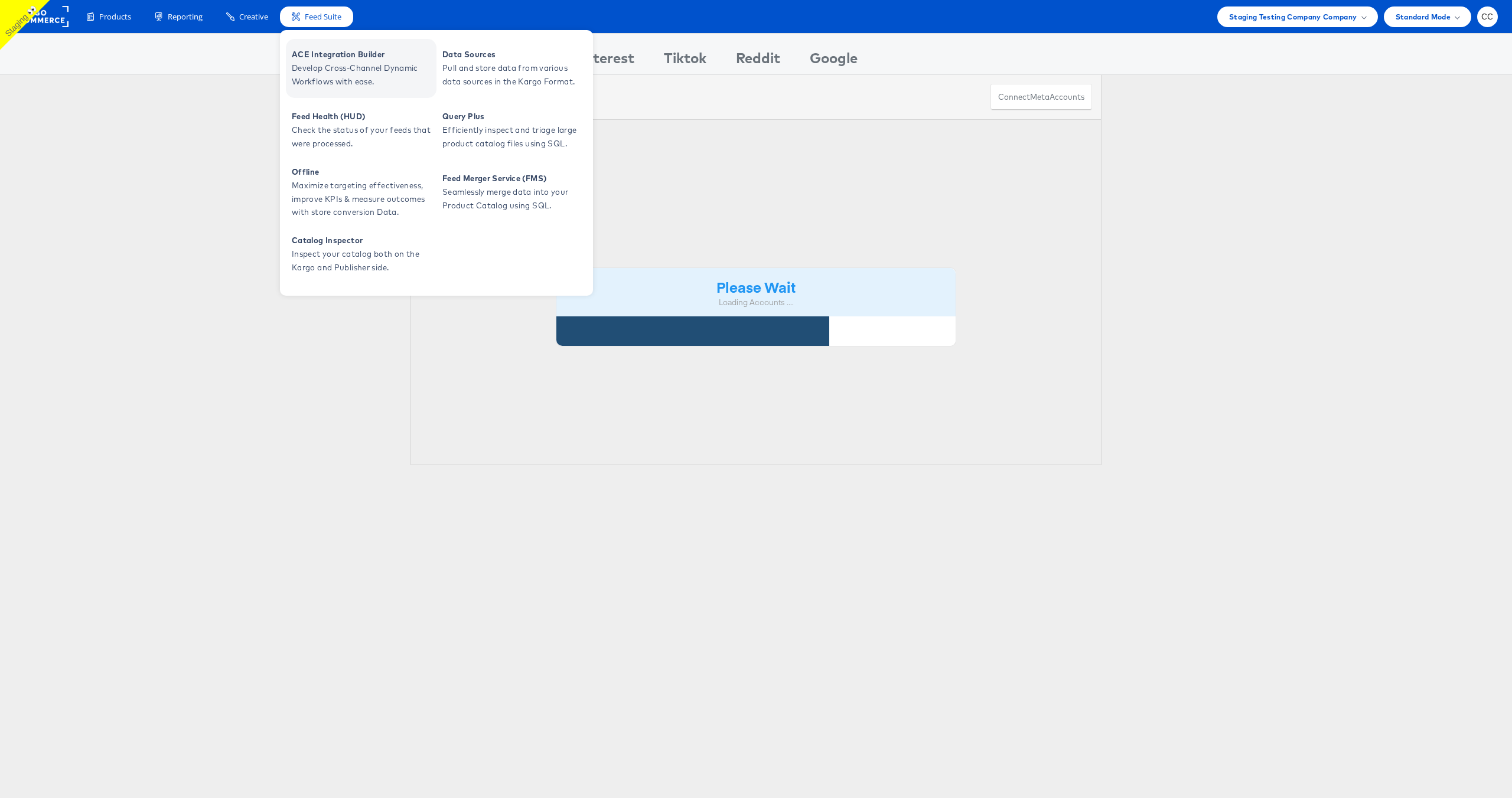
click at [342, 64] on span "Develop Cross-Channel Dynamic Workflows with ease." at bounding box center [363, 75] width 141 height 27
